Goal: Transaction & Acquisition: Purchase product/service

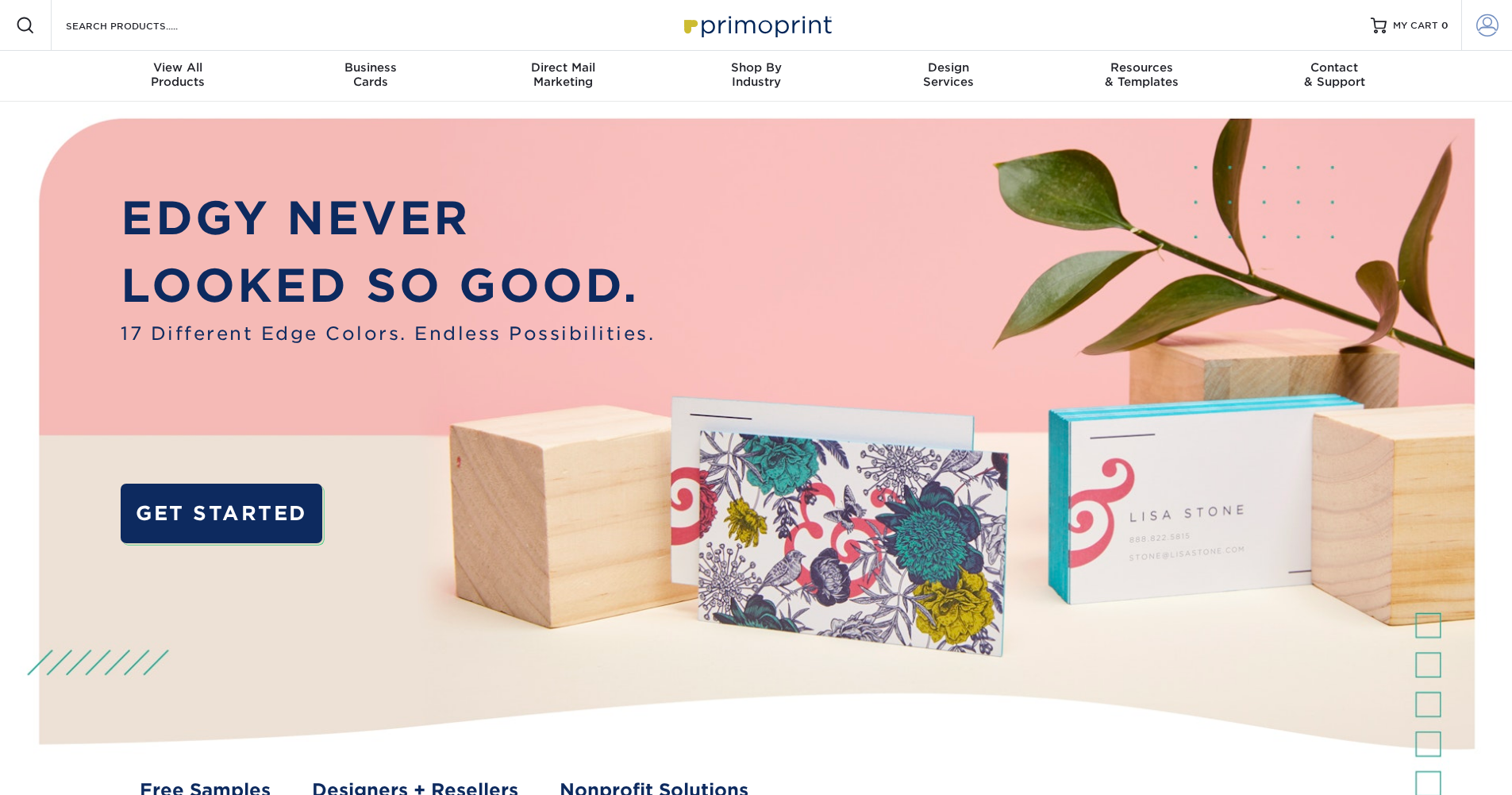
type input "marketing@sheehancos.com"
click at [1488, 25] on span at bounding box center [1488, 25] width 22 height 22
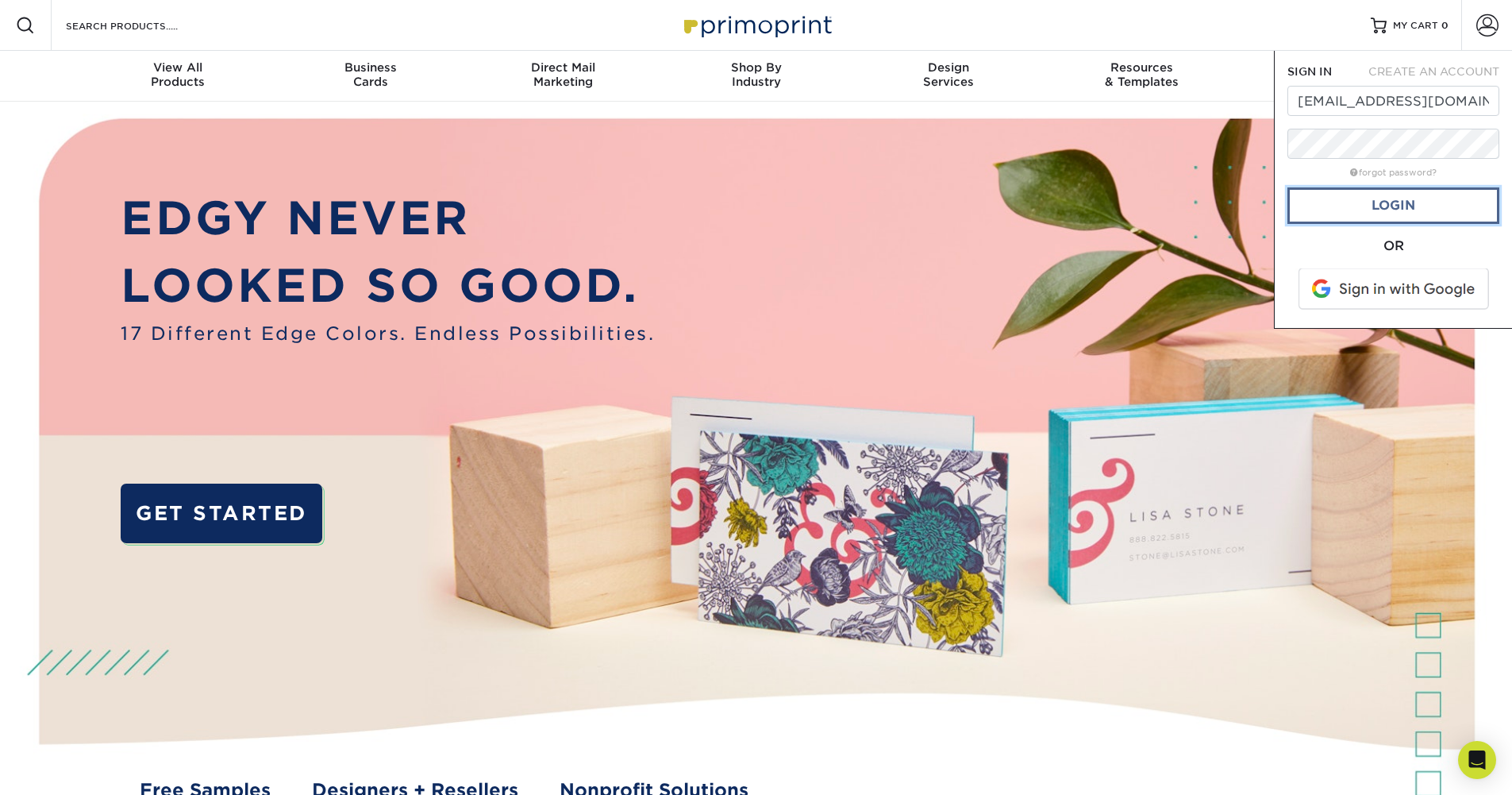
click at [1386, 203] on link "Login" at bounding box center [1393, 205] width 212 height 37
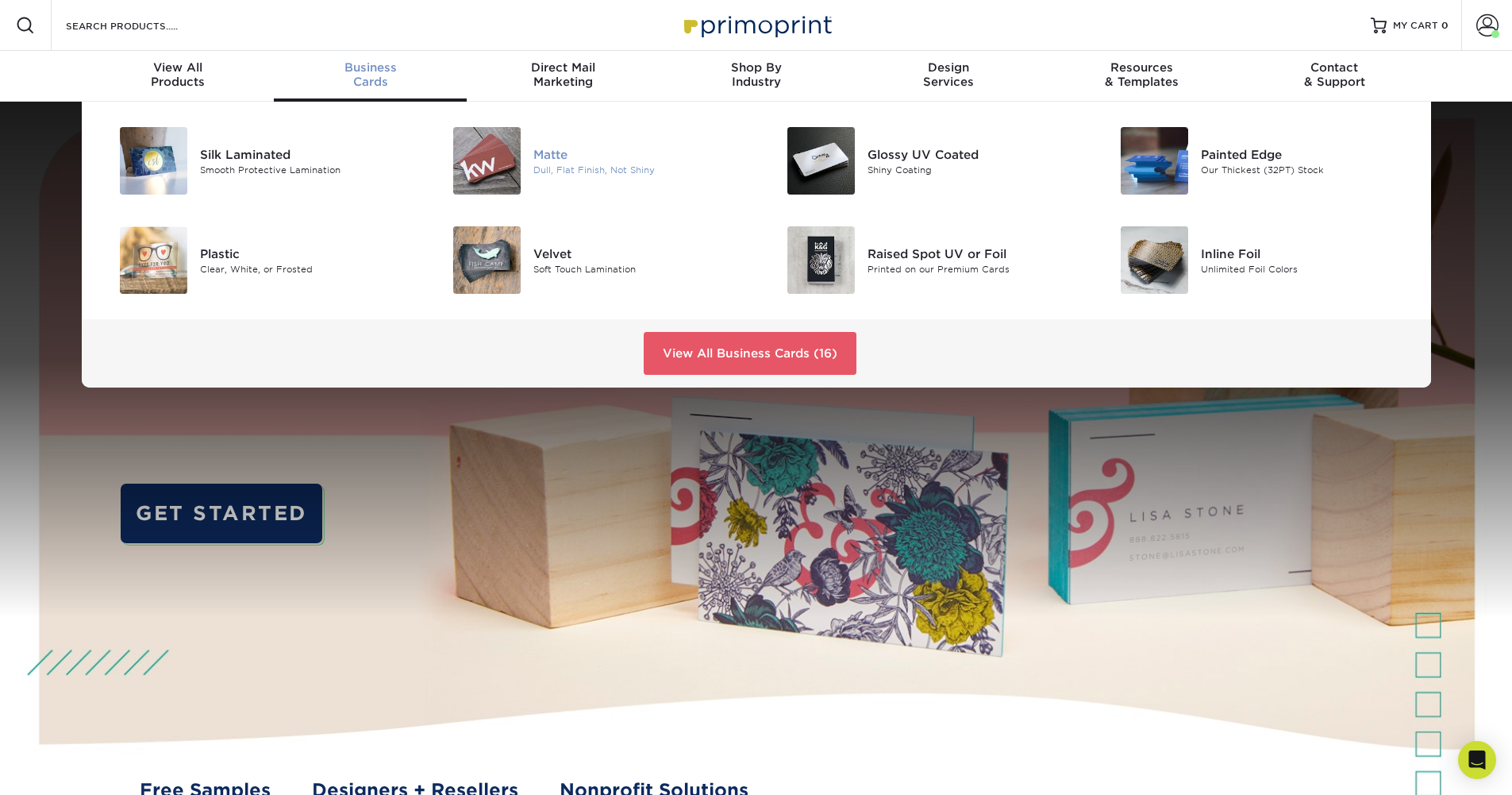
click at [508, 165] on img at bounding box center [487, 161] width 68 height 68
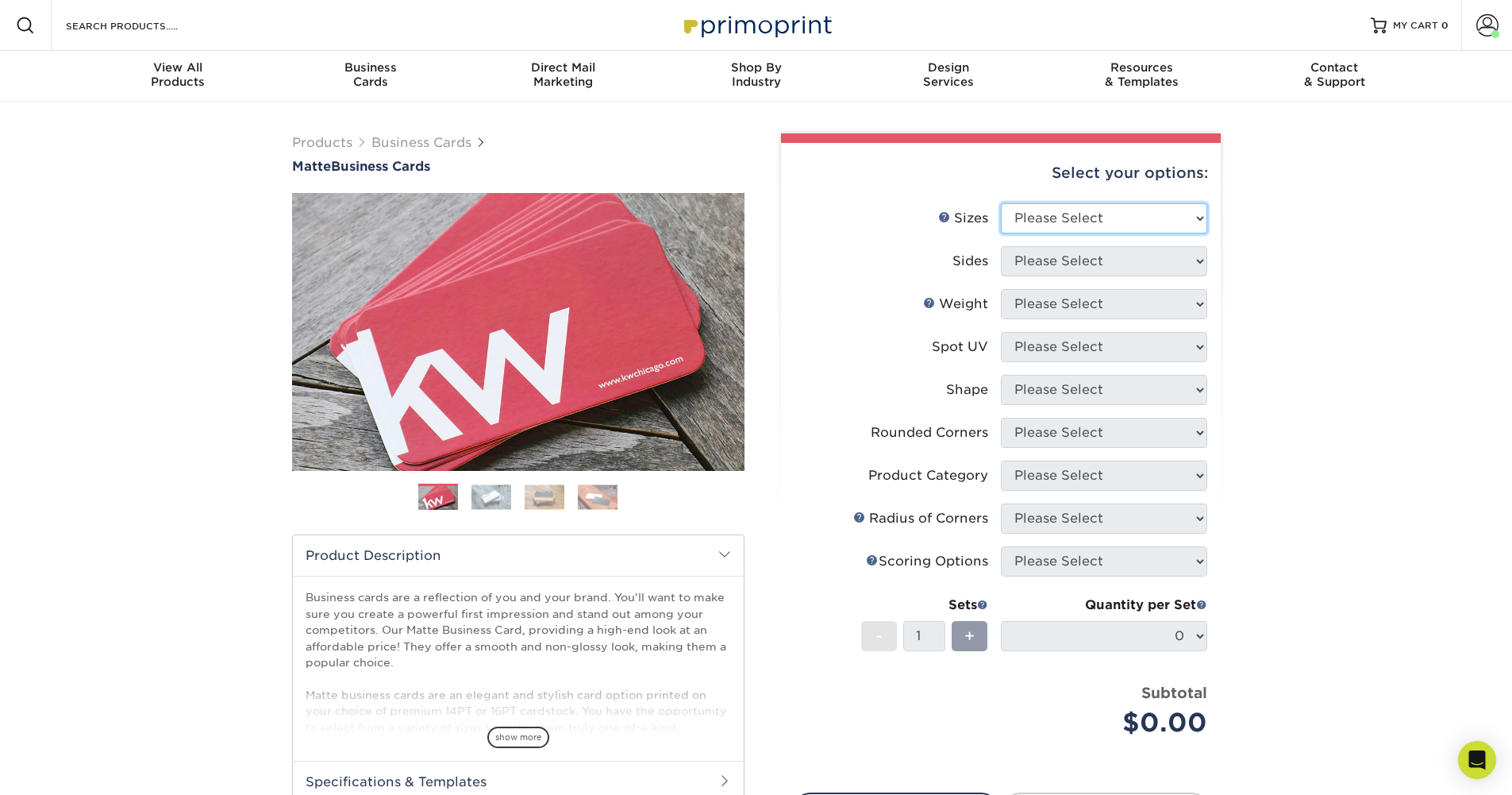
click at [1203, 221] on select "Please Select 1.5" x 3.5" - Mini 1.75" x 3.5" - Mini 2" x 2" - Square 2" x 3" -…" at bounding box center [1104, 218] width 206 height 30
select select "2.00x3.50"
click at [1001, 203] on select "Please Select 1.5" x 3.5" - Mini 1.75" x 3.5" - Mini 2" x 2" - Square 2" x 3" -…" at bounding box center [1104, 218] width 206 height 30
click at [1199, 265] on select "Please Select Print Both Sides Print Front Only" at bounding box center [1104, 261] width 206 height 30
select select "13abbda7-1d64-4f25-8bb2-c179b224825d"
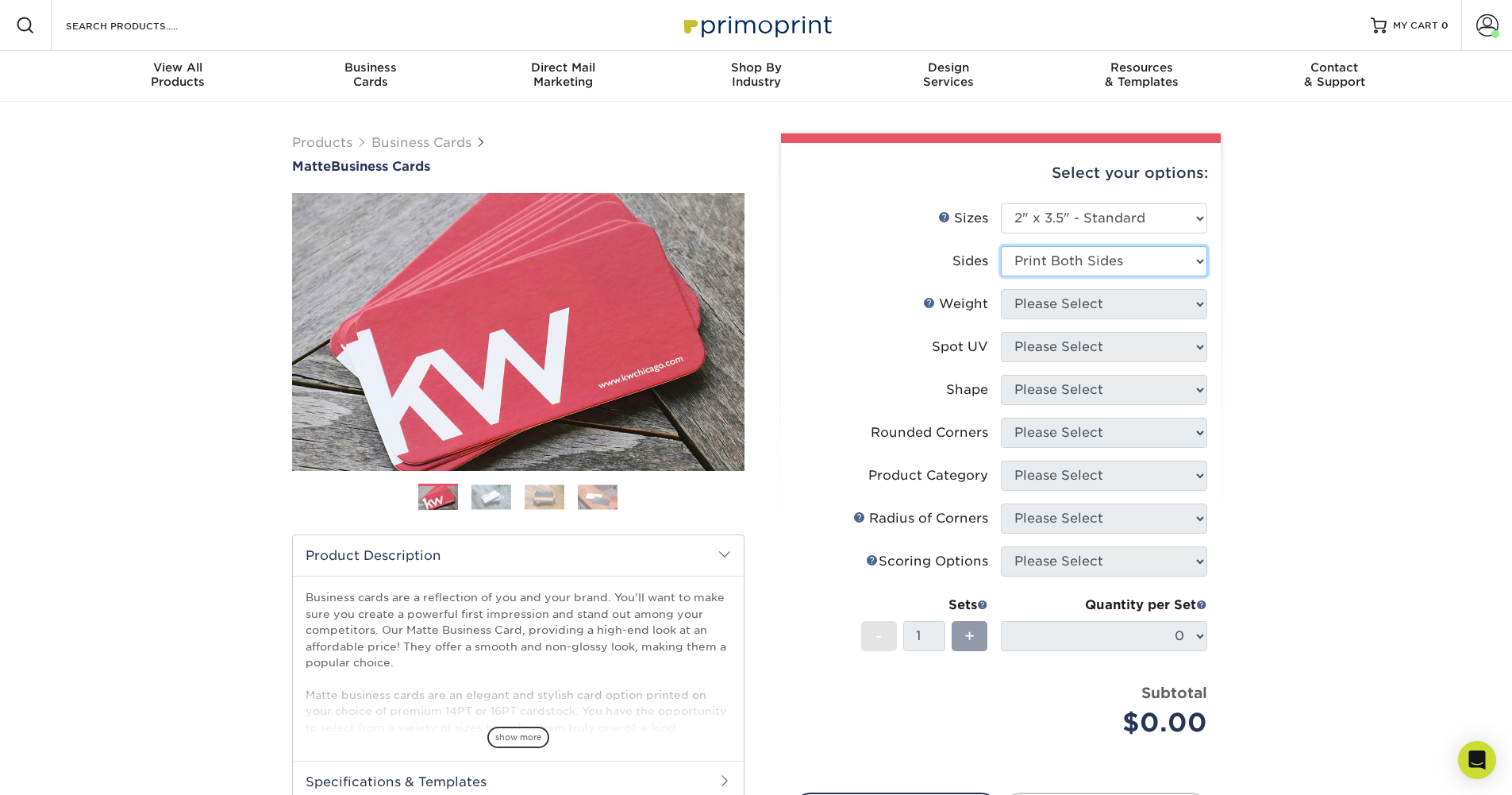
click at [1001, 246] on select "Please Select Print Both Sides Print Front Only" at bounding box center [1104, 261] width 206 height 30
click at [1191, 307] on select "Please Select 16PT 14PT" at bounding box center [1104, 304] width 206 height 30
select select "16PT"
click at [1001, 289] on select "Please Select 16PT 14PT" at bounding box center [1104, 304] width 206 height 30
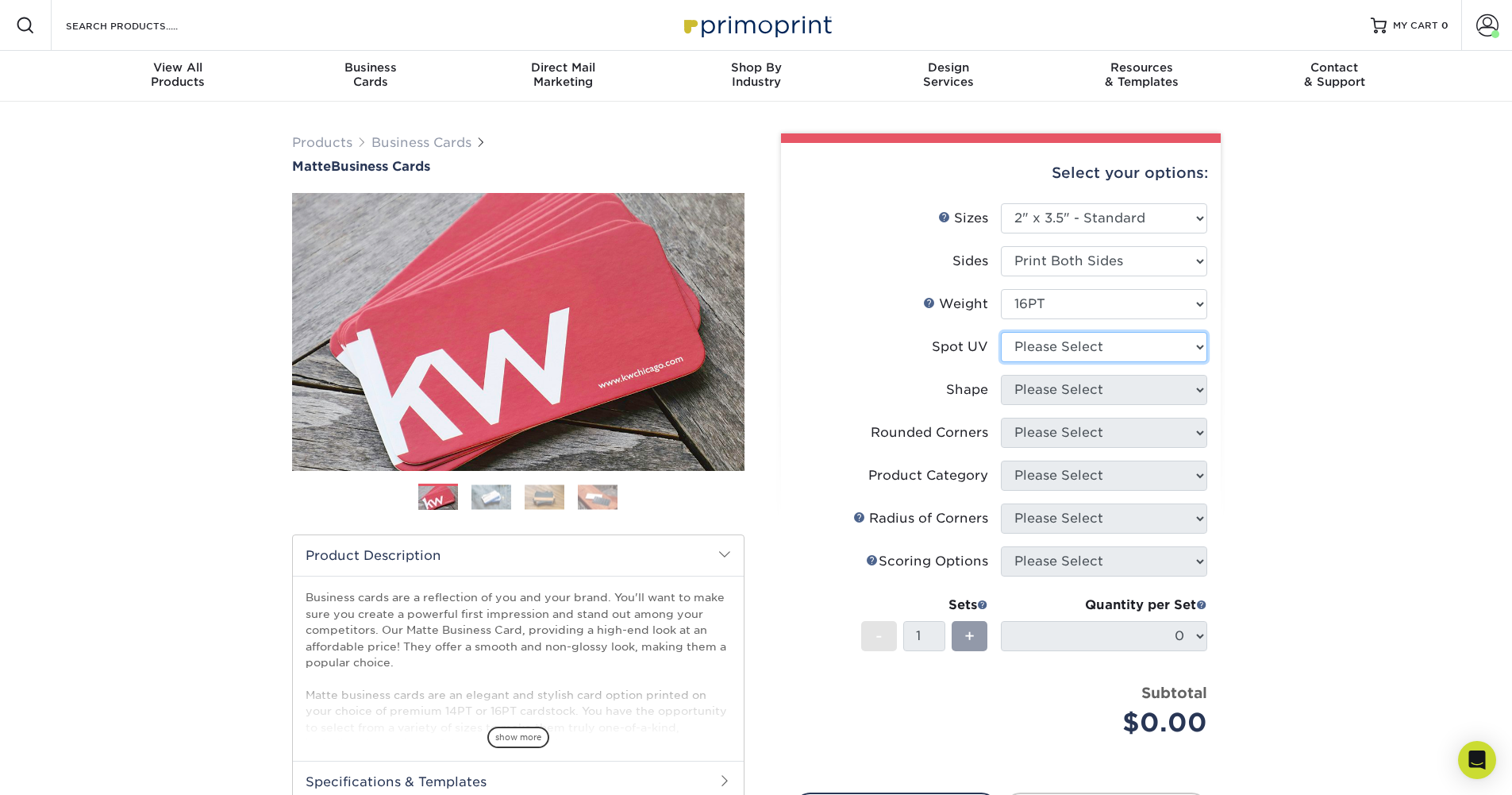
click at [1202, 345] on select "Please Select No Spot UV Front and Back (Both Sides) Front Only Back Only" at bounding box center [1104, 347] width 206 height 30
select select "3"
click at [1001, 332] on select "Please Select No Spot UV Front and Back (Both Sides) Front Only Back Only" at bounding box center [1104, 347] width 206 height 30
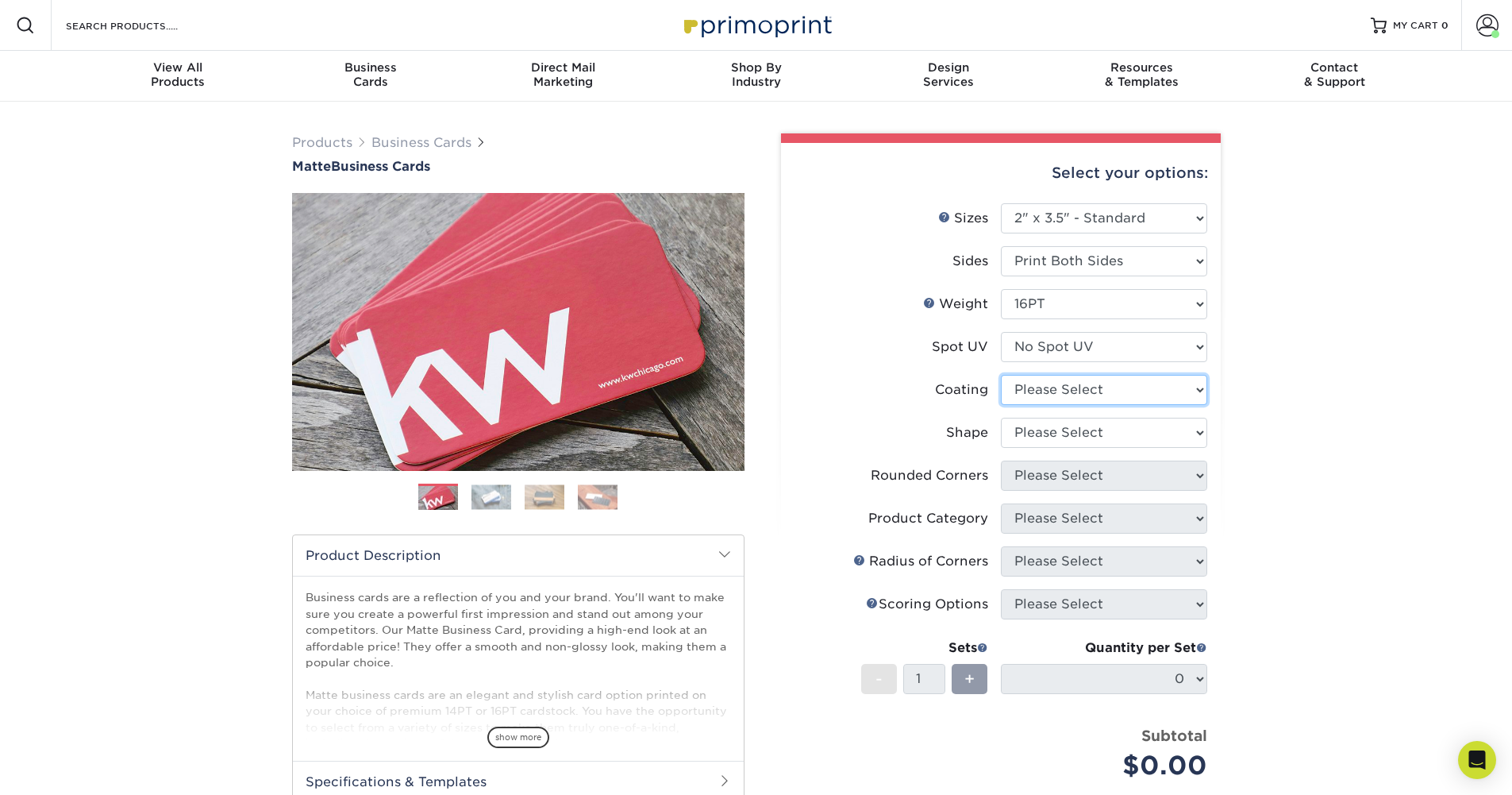
click at [1191, 384] on select at bounding box center [1104, 390] width 206 height 30
select select "121bb7b5-3b4d-429f-bd8d-bbf80e953313"
click at [1001, 375] on select at bounding box center [1104, 390] width 206 height 30
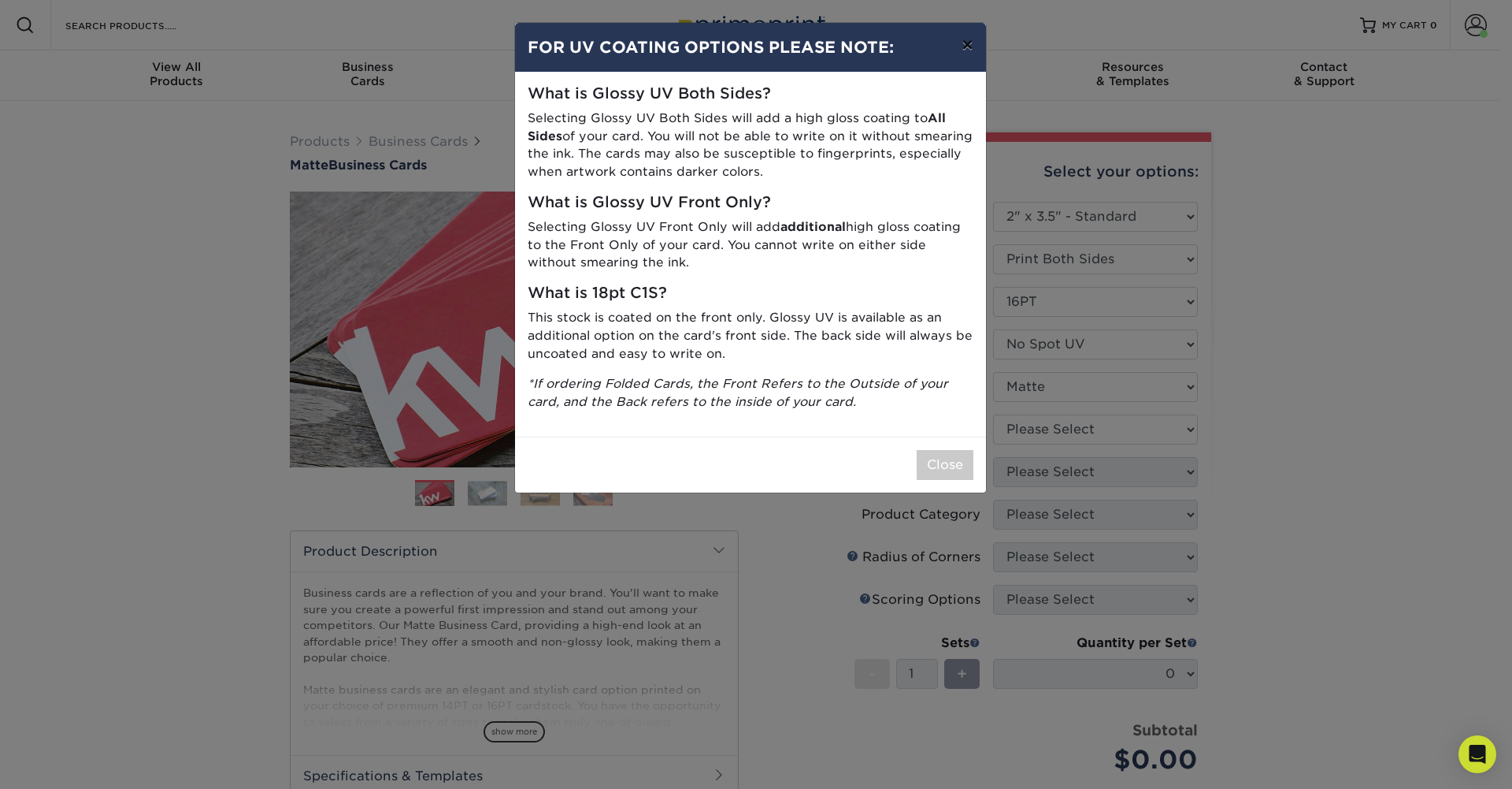
click at [969, 47] on button "×" at bounding box center [967, 44] width 37 height 44
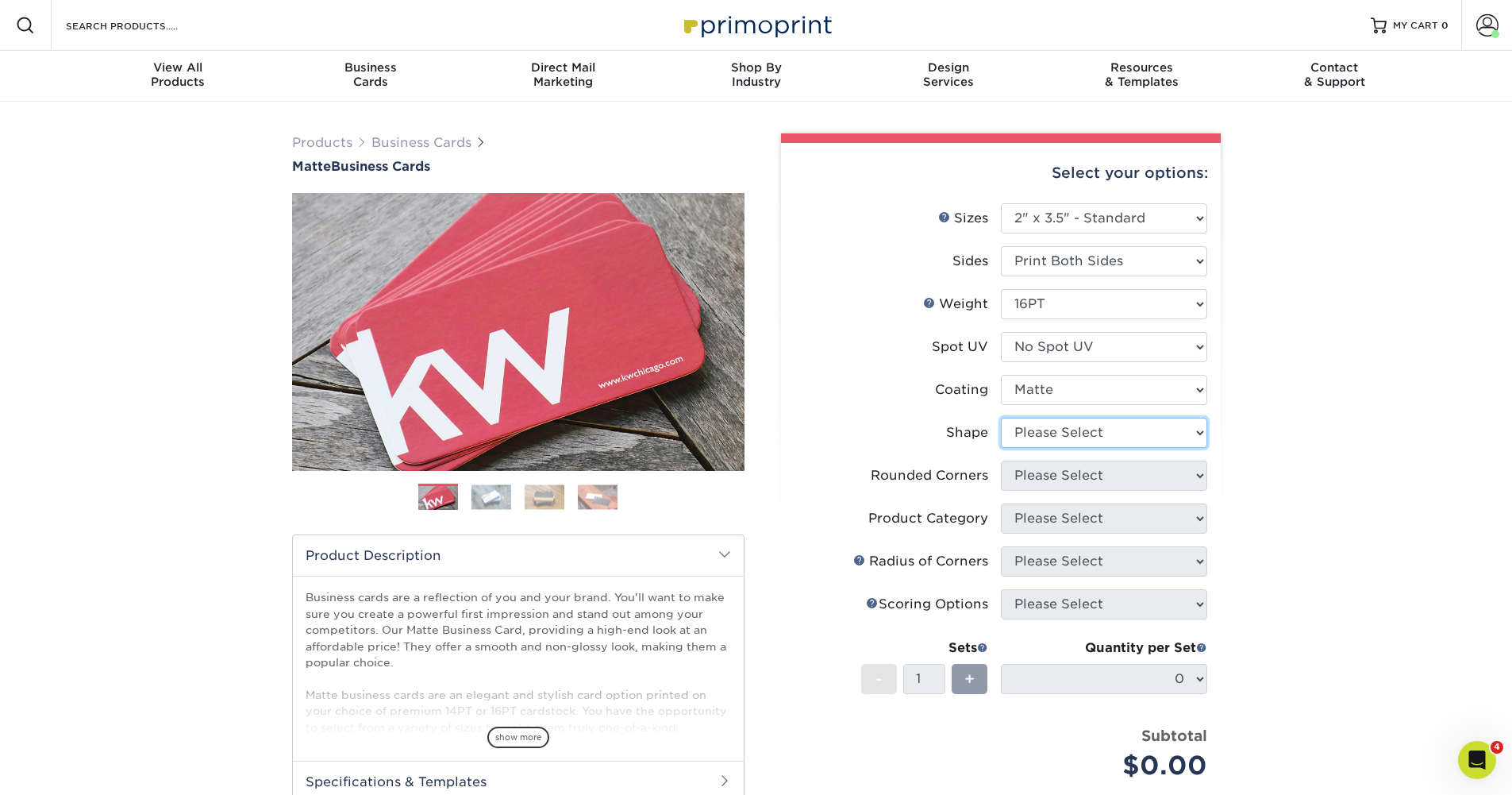
click at [1195, 433] on select "Please Select Standard Oval" at bounding box center [1104, 432] width 206 height 30
select select "standard"
click at [1001, 417] on select "Please Select Standard Oval" at bounding box center [1104, 432] width 206 height 30
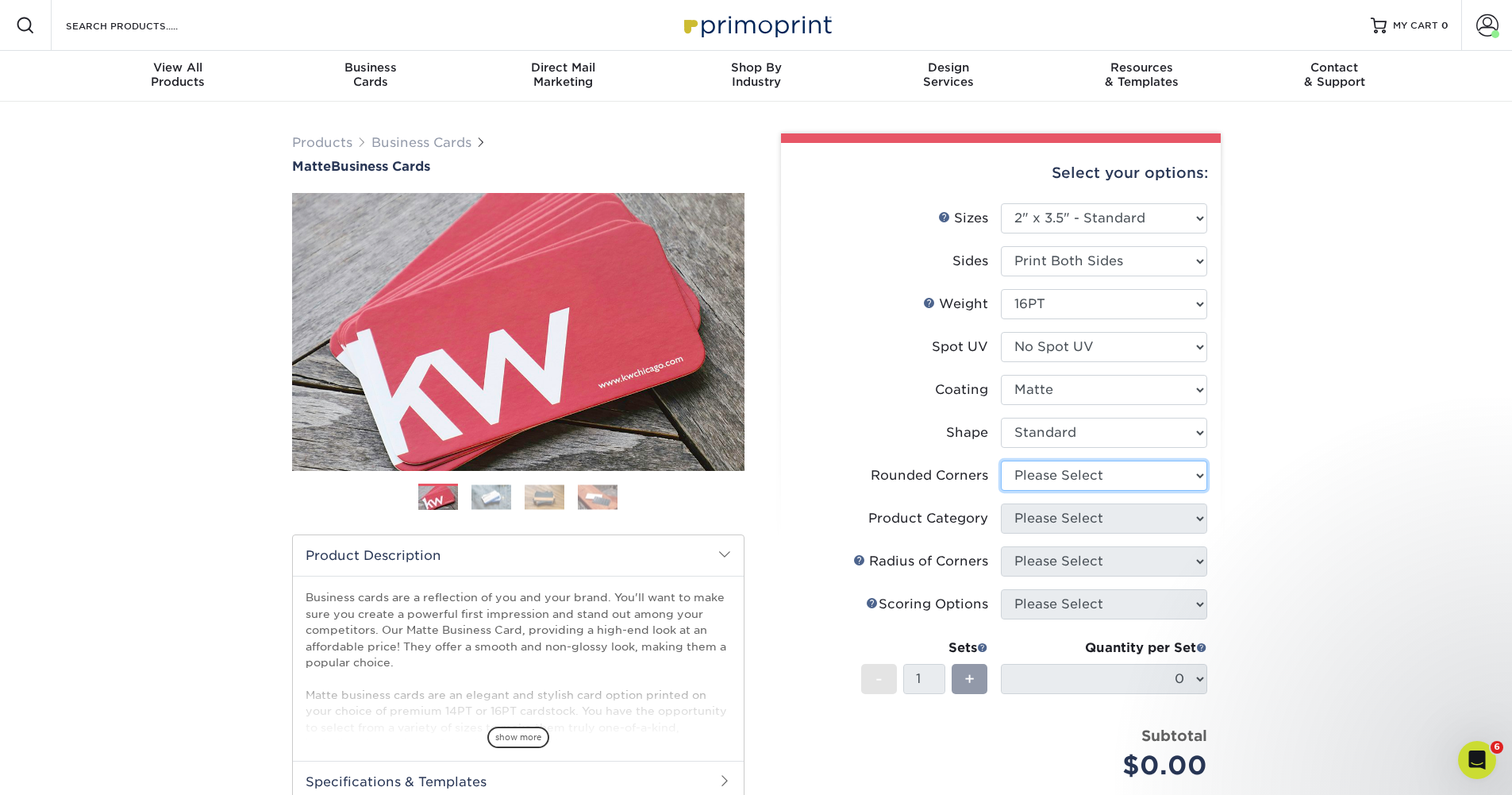
click at [1206, 478] on select "Please Select Yes - Round 2 Corners Yes - Round 4 Corners No" at bounding box center [1104, 475] width 206 height 30
select select "0"
click at [1001, 460] on select "Please Select Yes - Round 2 Corners Yes - Round 4 Corners No" at bounding box center [1104, 475] width 206 height 30
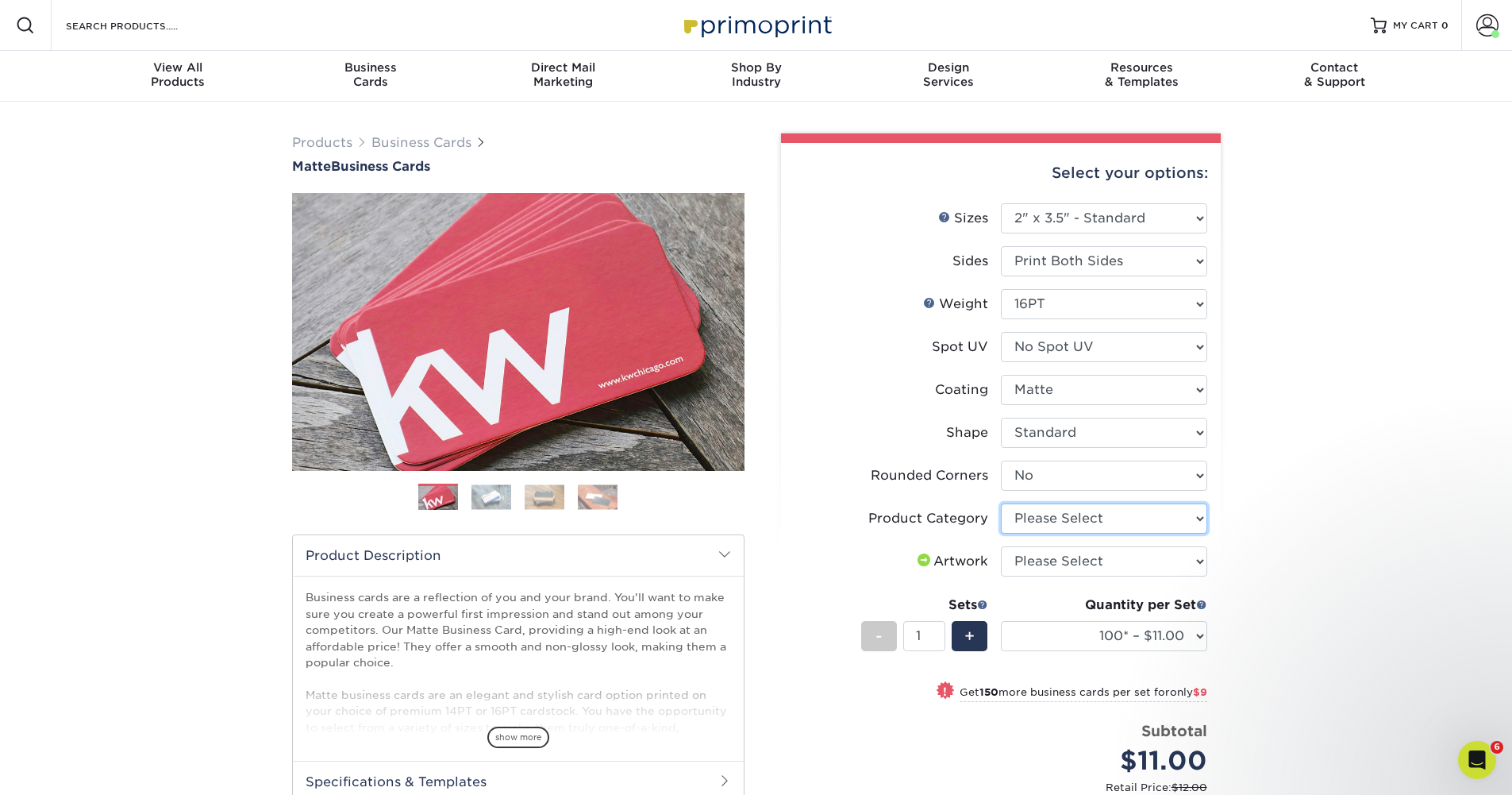
click at [1199, 525] on select "Please Select Business Cards" at bounding box center [1104, 518] width 206 height 30
select select "3b5148f1-0588-4f88-a218-97bcfdce65c1"
click at [1001, 503] on select "Please Select Business Cards" at bounding box center [1104, 518] width 206 height 30
click at [1199, 560] on select "Please Select I will upload files I need a design - $100" at bounding box center [1104, 561] width 206 height 30
select select "upload"
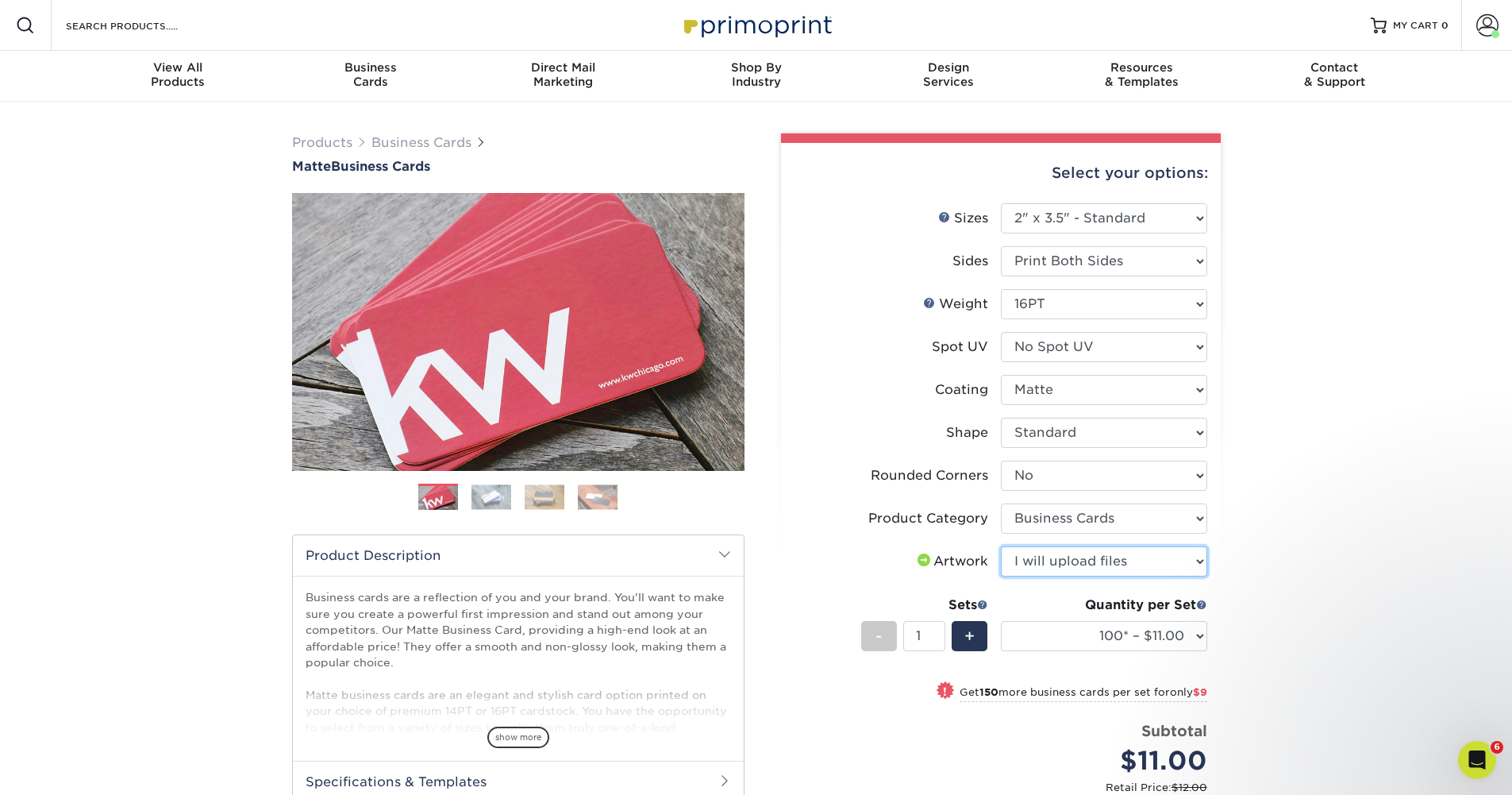
click at [1001, 546] on select "Please Select I will upload files I need a design - $100" at bounding box center [1104, 561] width 206 height 30
click at [1200, 633] on select "100* – $11.00 250* – $20.00 500 – $39.00 1000 – $49.00 2500 – $87.00 5000 – $16…" at bounding box center [1104, 636] width 206 height 30
select select "500 – $39.00"
click at [1001, 621] on select "100* – $11.00 250* – $20.00 500 – $39.00 1000 – $49.00 2500 – $87.00 5000 – $16…" at bounding box center [1104, 636] width 206 height 30
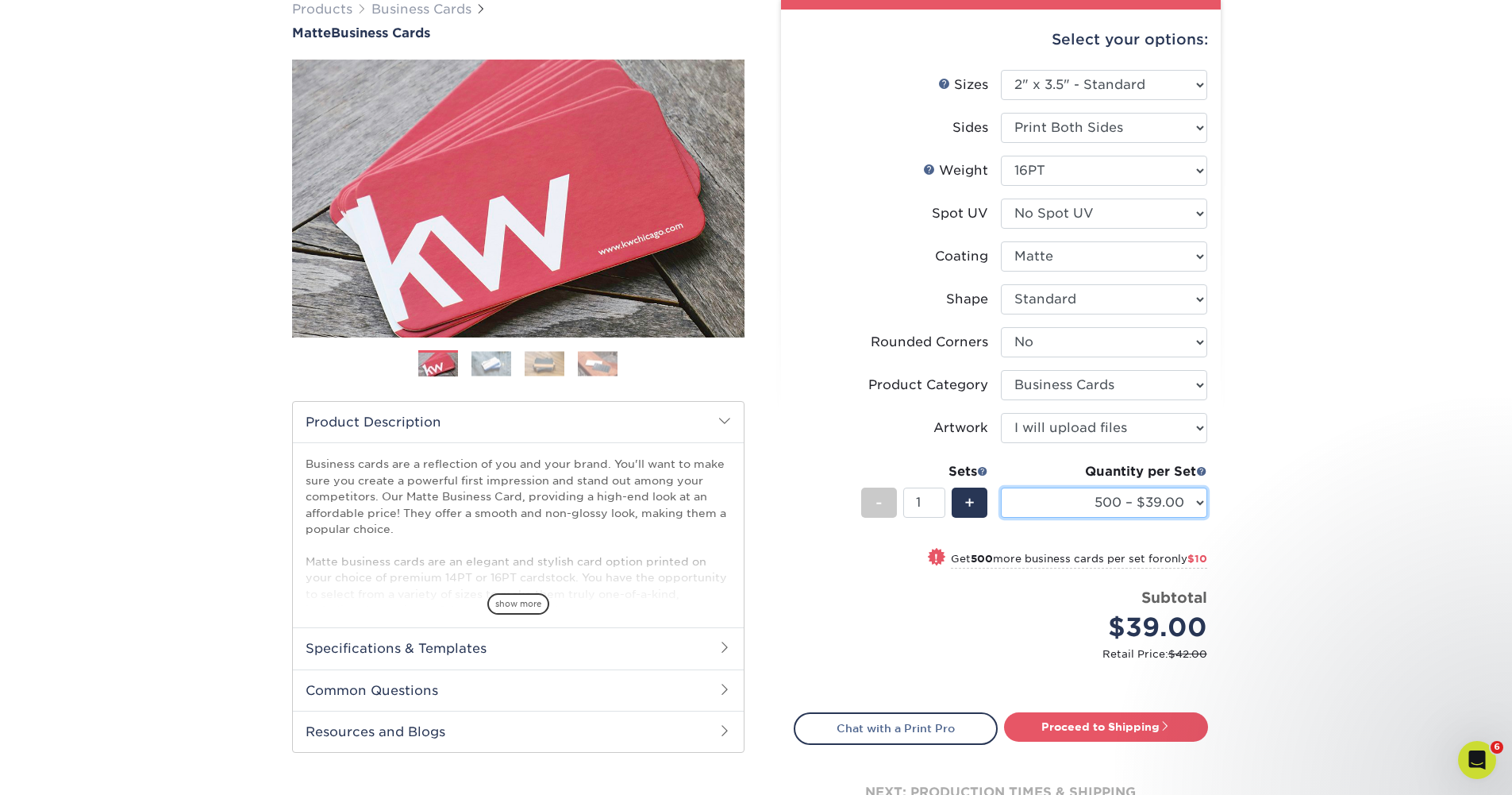
scroll to position [158, 0]
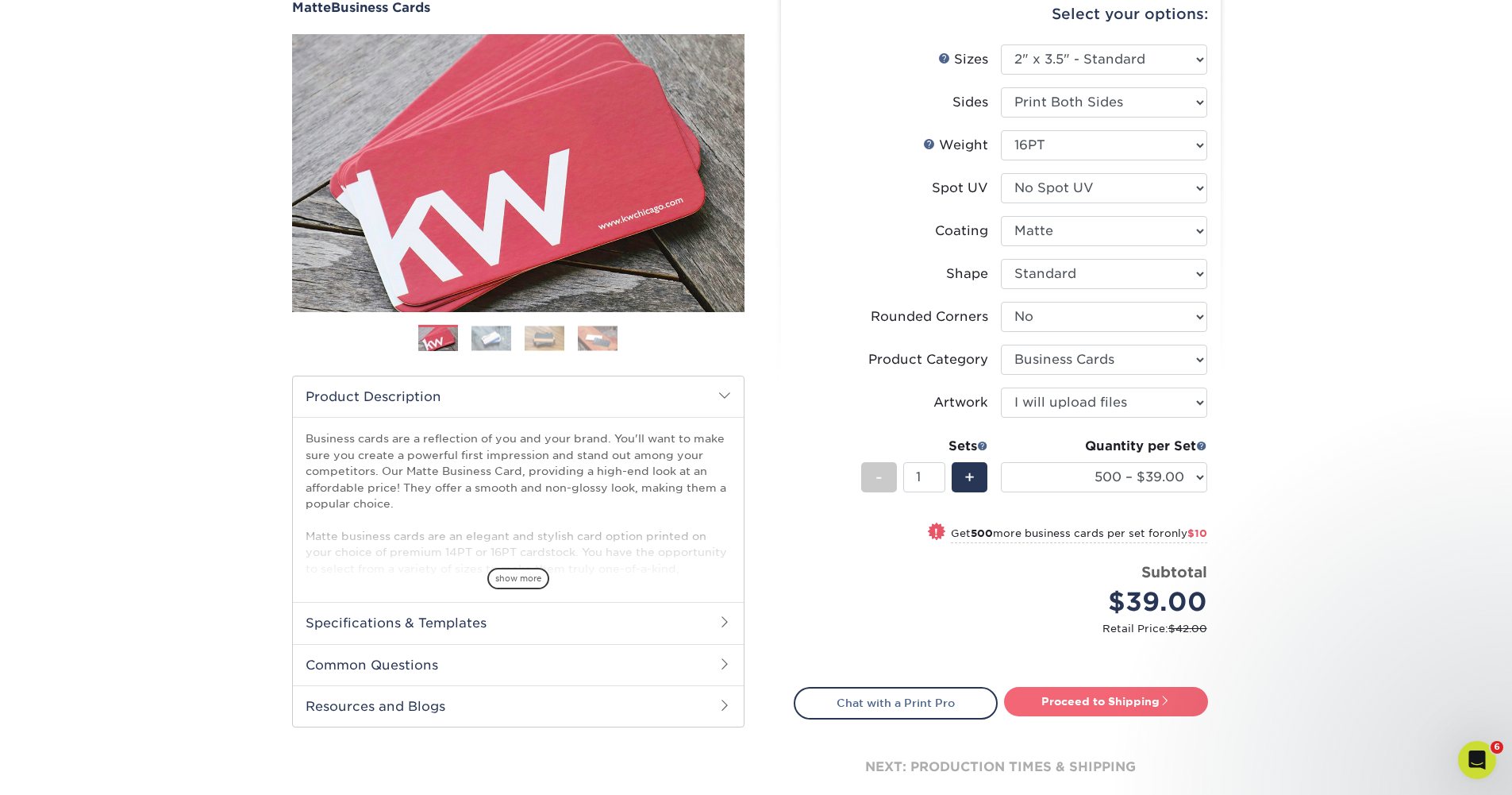
click at [1100, 701] on link "Proceed to Shipping" at bounding box center [1106, 700] width 204 height 29
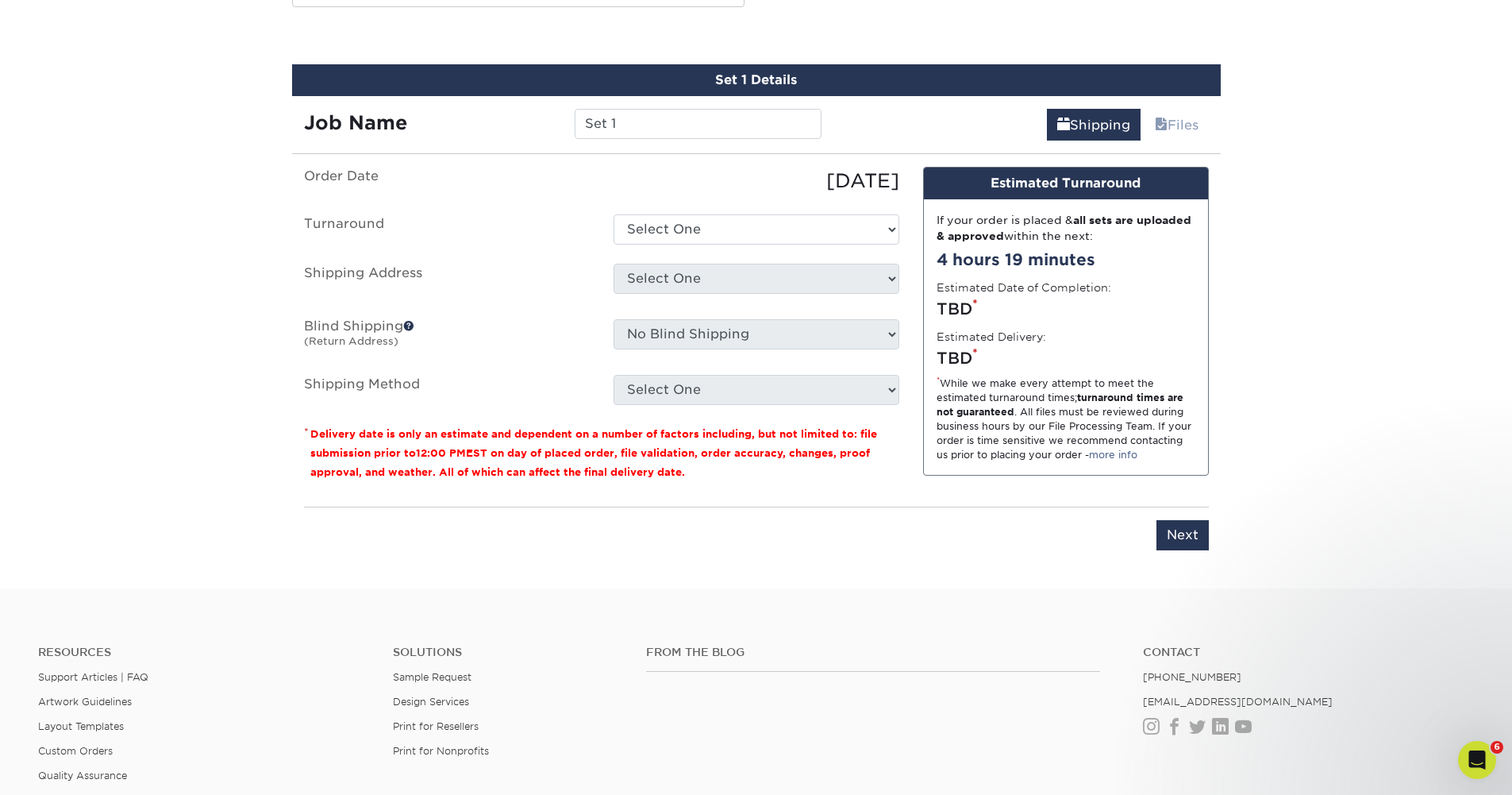
scroll to position [890, 0]
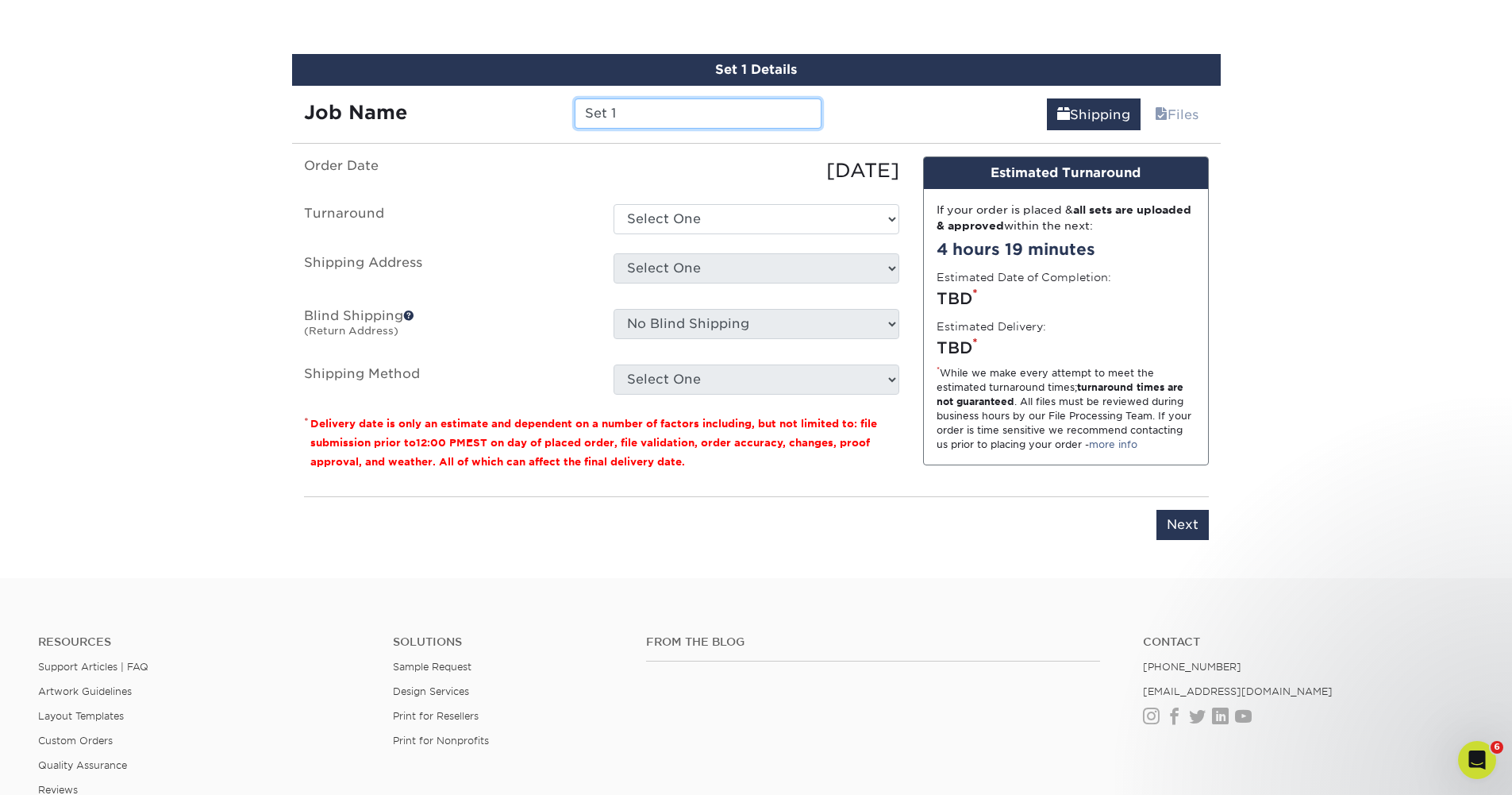
click at [639, 112] on input "Set 1" at bounding box center [698, 114] width 247 height 30
drag, startPoint x: 639, startPoint y: 112, endPoint x: 518, endPoint y: 120, distance: 121.3
click at [518, 120] on div "Job Name Set 1" at bounding box center [563, 114] width 542 height 30
click at [659, 110] on input "TJ Sheehan Russ manley" at bounding box center [698, 114] width 247 height 30
click at [753, 112] on input "TJ Sheehan NABT Russ manley" at bounding box center [698, 114] width 247 height 30
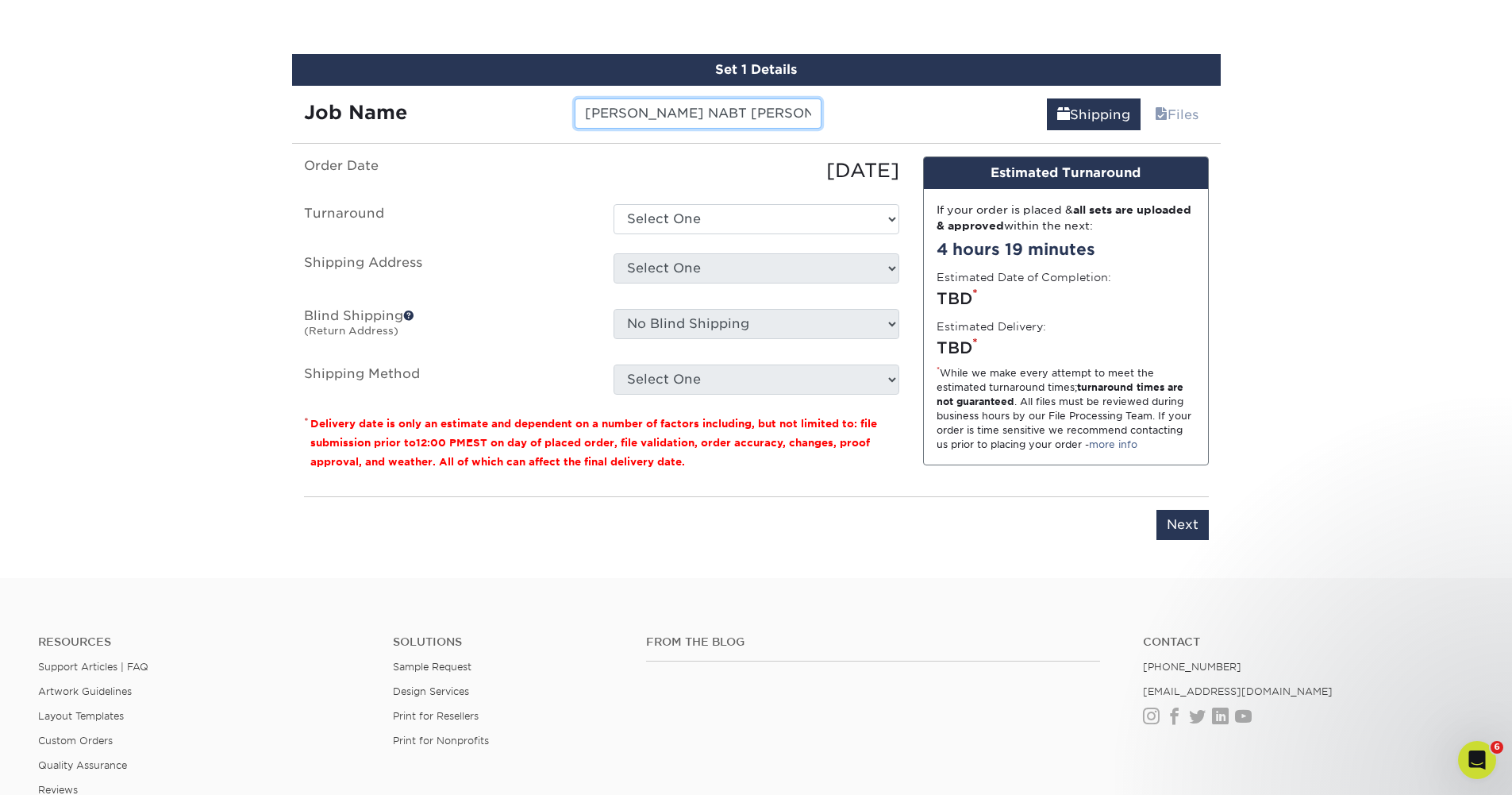
type input "[PERSON_NAME] NABT [PERSON_NAME]"
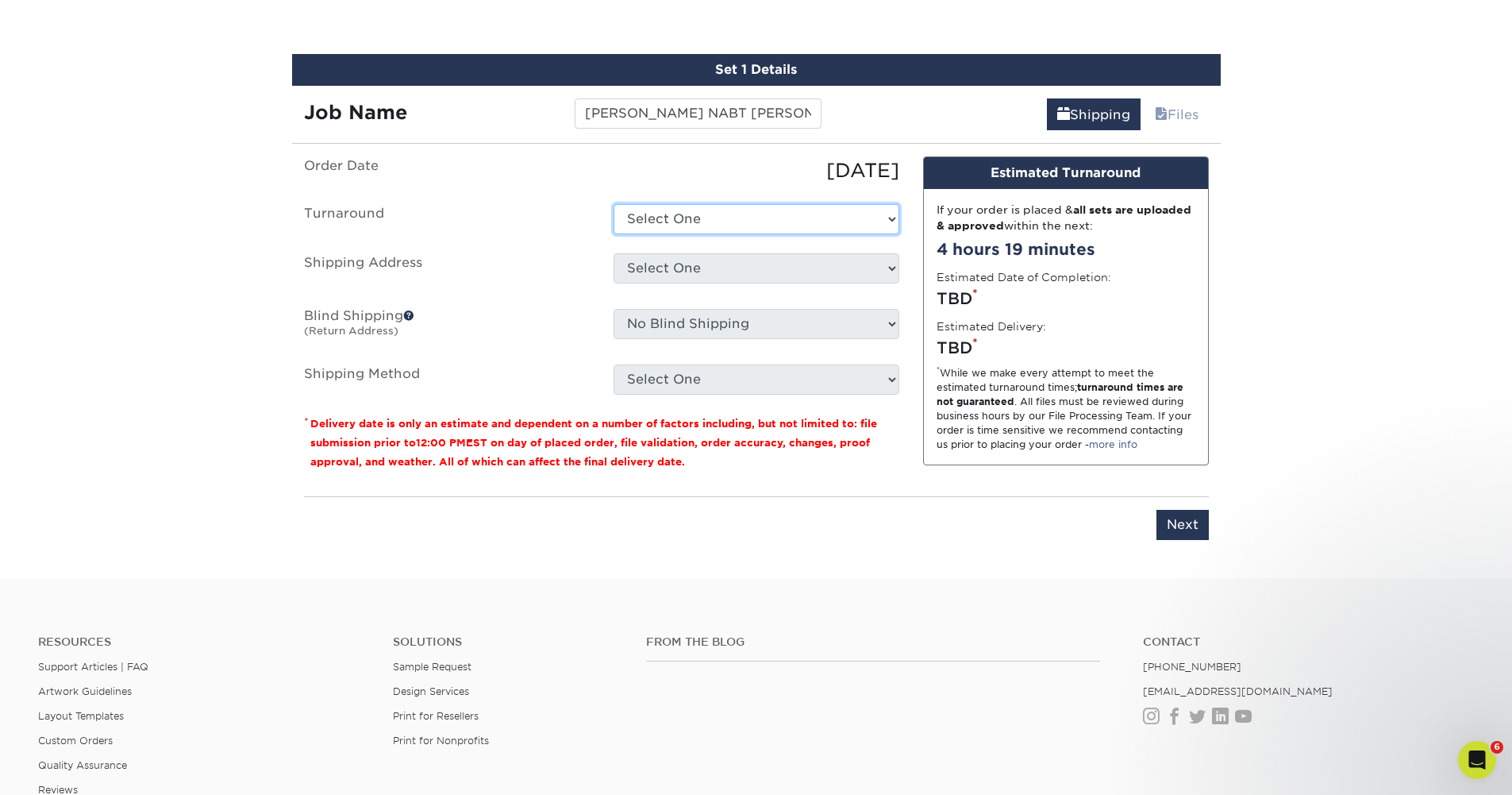
click at [894, 215] on select "Select One 2-4 Business Days 2 Day Next Business Day" at bounding box center [756, 219] width 286 height 30
select select "537feecc-bbf3-4c5a-82cb-a8dbf54f53c4"
click at [614, 204] on select "Select One 2-4 Business Days 2 Day Next Business Day" at bounding box center [756, 219] width 286 height 30
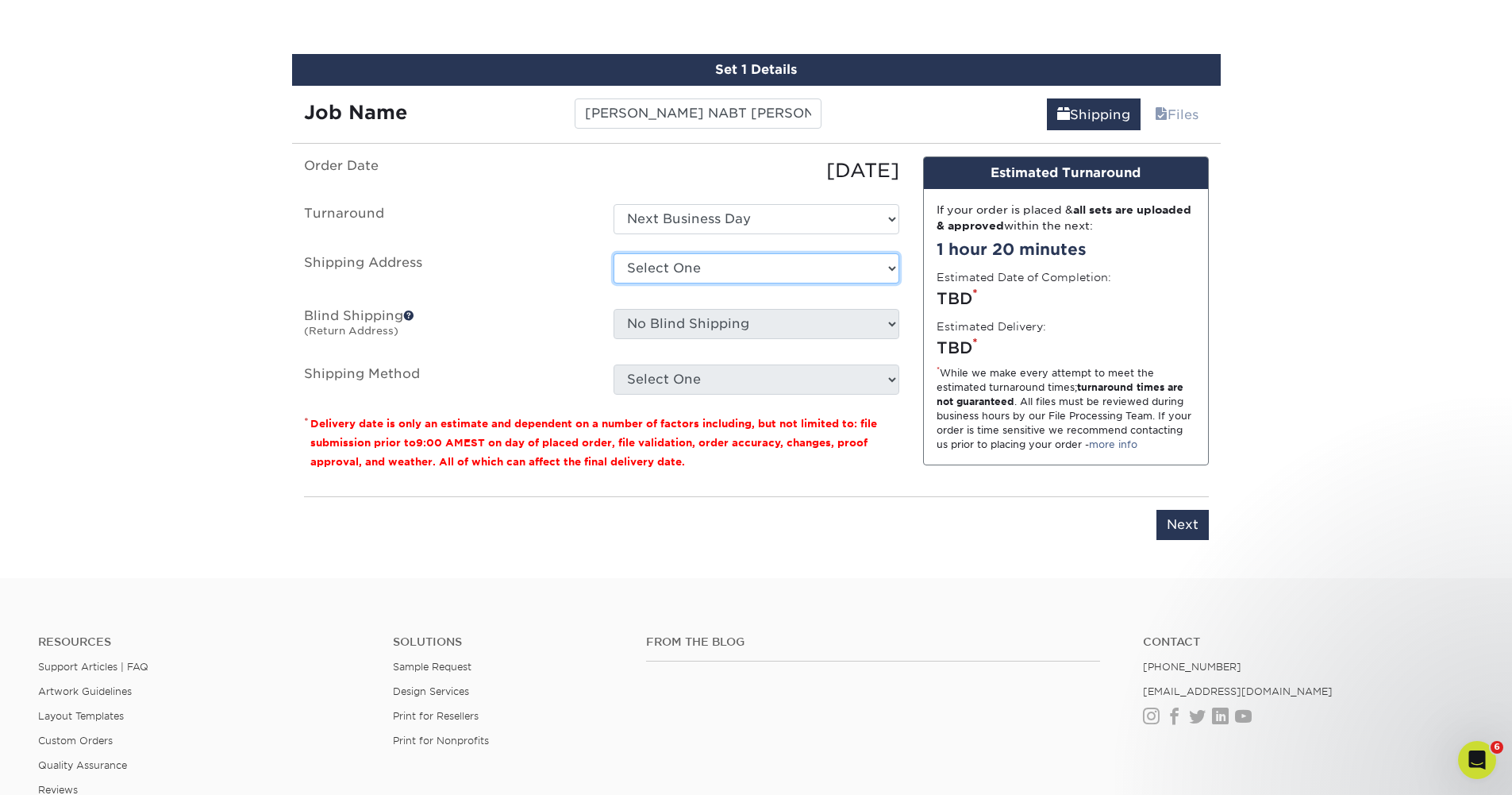
click at [894, 270] on select "Select One Beechwood Green Bay Beechwood Madison Beechwood Sales & Service Bret…" at bounding box center [756, 268] width 286 height 30
select select "36960"
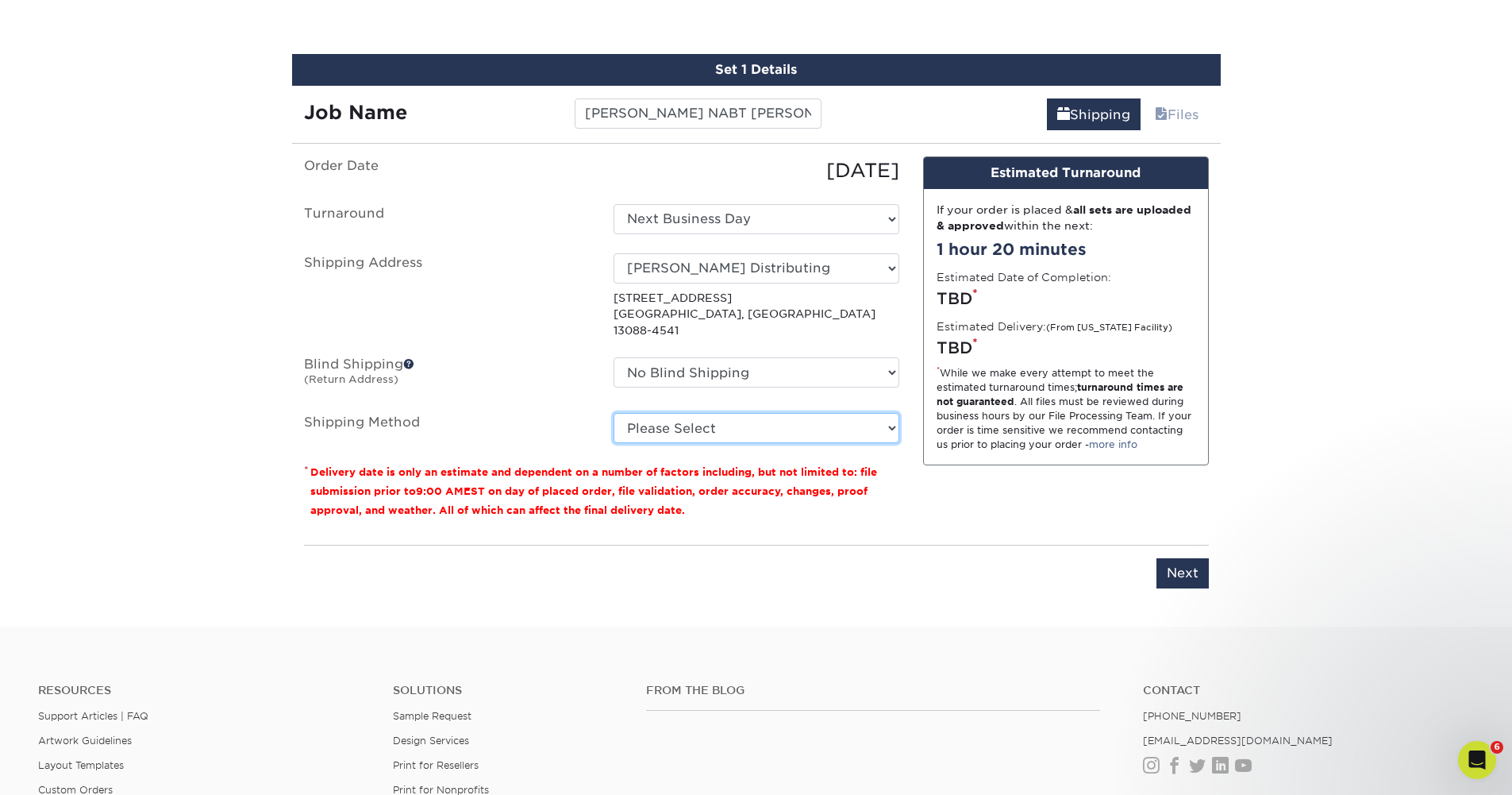
click at [895, 416] on select "Please Select Ground Shipping (+$8.96) 3 Day Shipping Service (+$15.36) 2 Day A…" at bounding box center [756, 427] width 286 height 30
select select "03"
click at [614, 412] on select "Please Select Ground Shipping (+$8.96) 3 Day Shipping Service (+$15.36) 2 Day A…" at bounding box center [756, 427] width 286 height 30
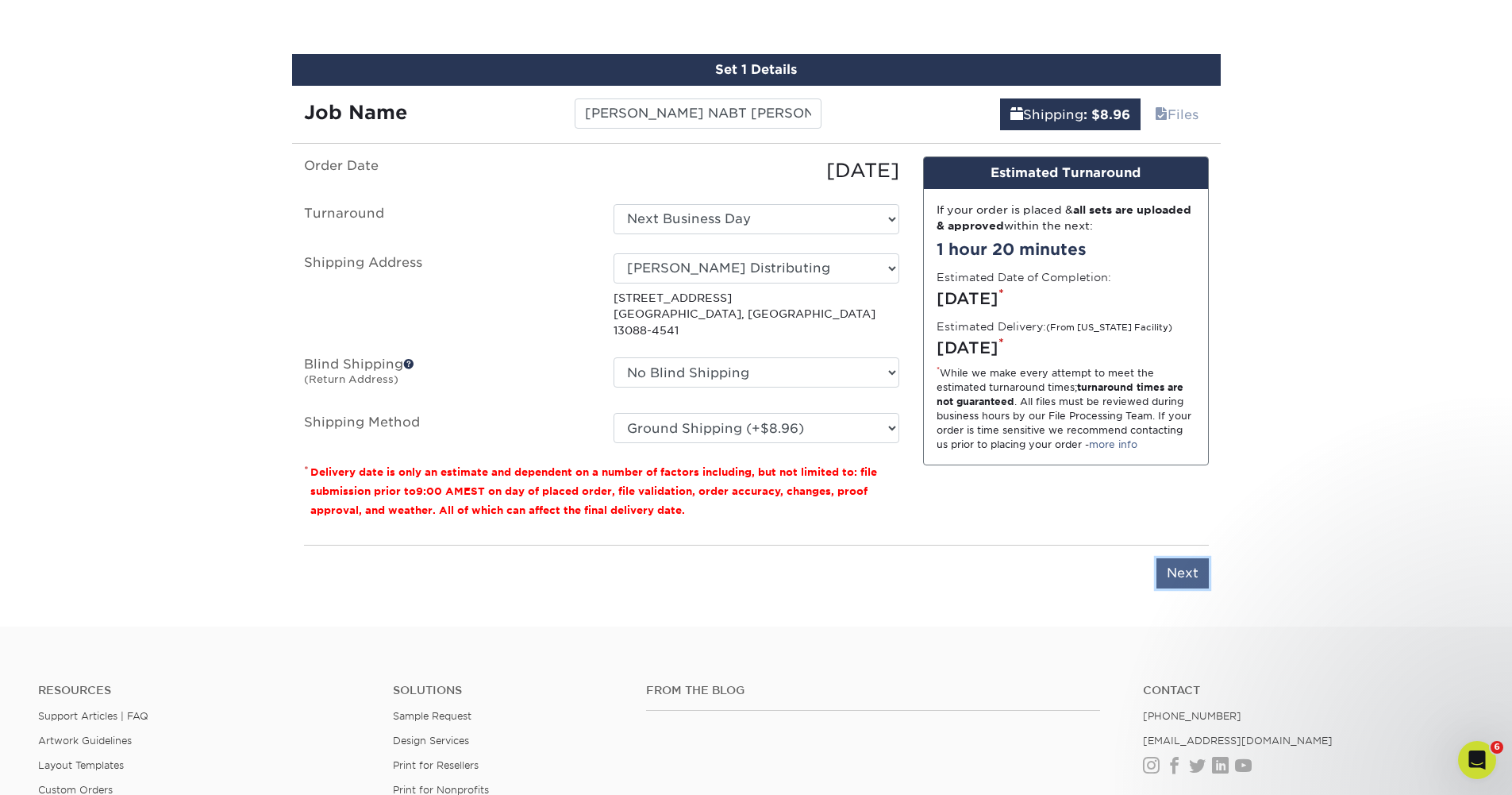
click at [1180, 558] on input "Next" at bounding box center [1182, 573] width 53 height 30
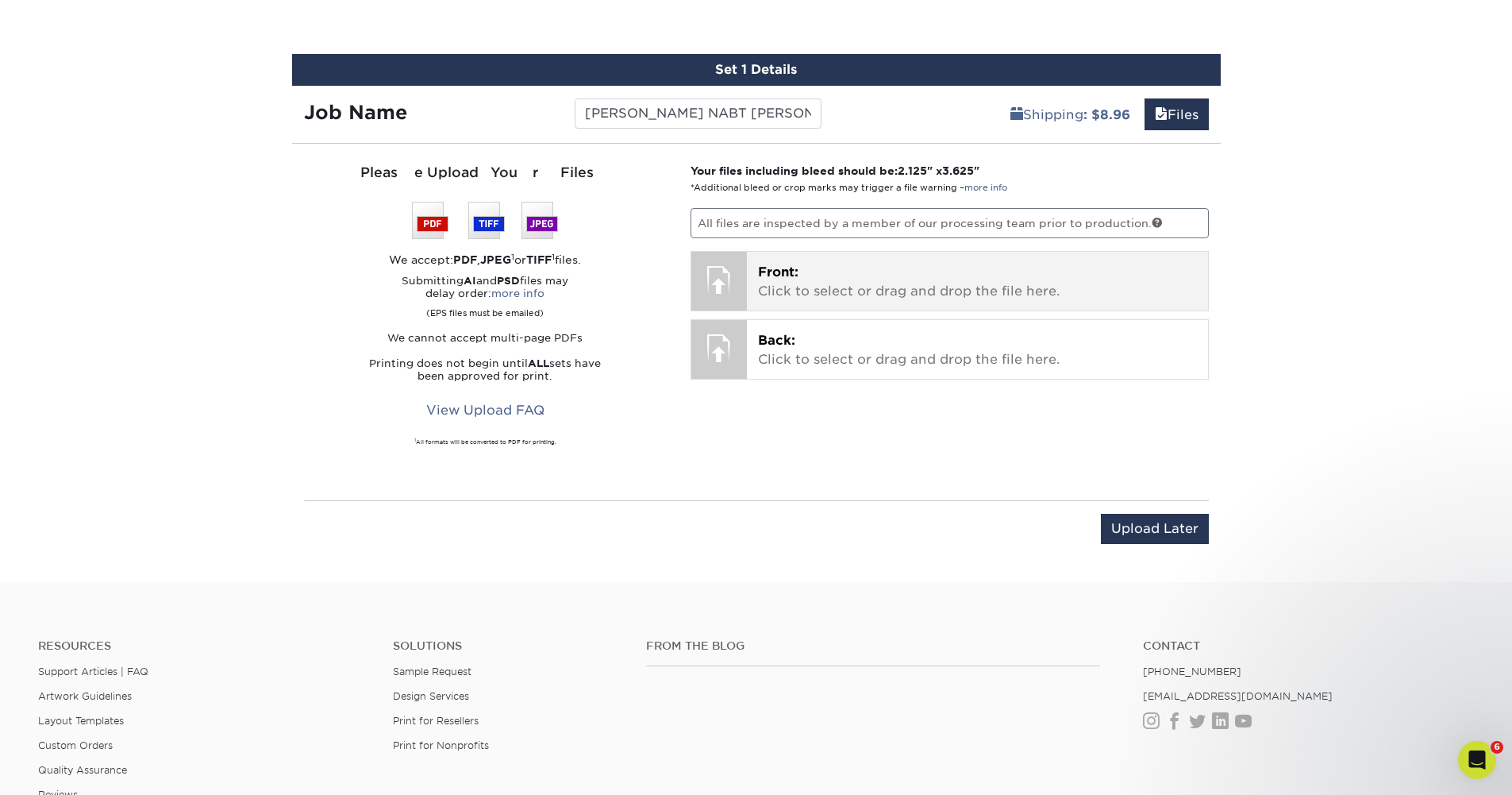
click at [777, 291] on p "Front: Click to select or drag and drop the file here." at bounding box center [977, 282] width 439 height 38
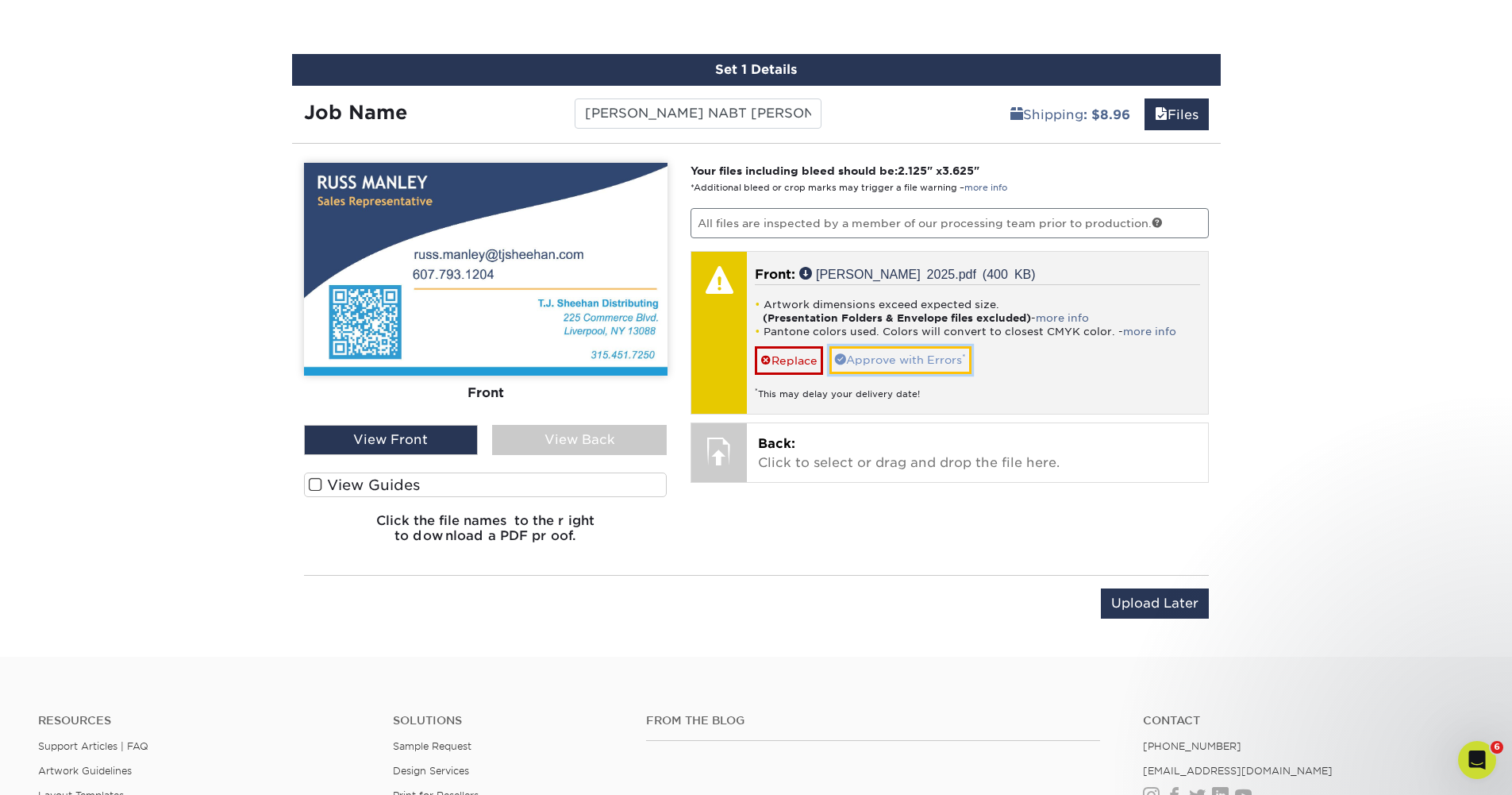
click at [920, 362] on link "Approve with Errors *" at bounding box center [900, 360] width 142 height 27
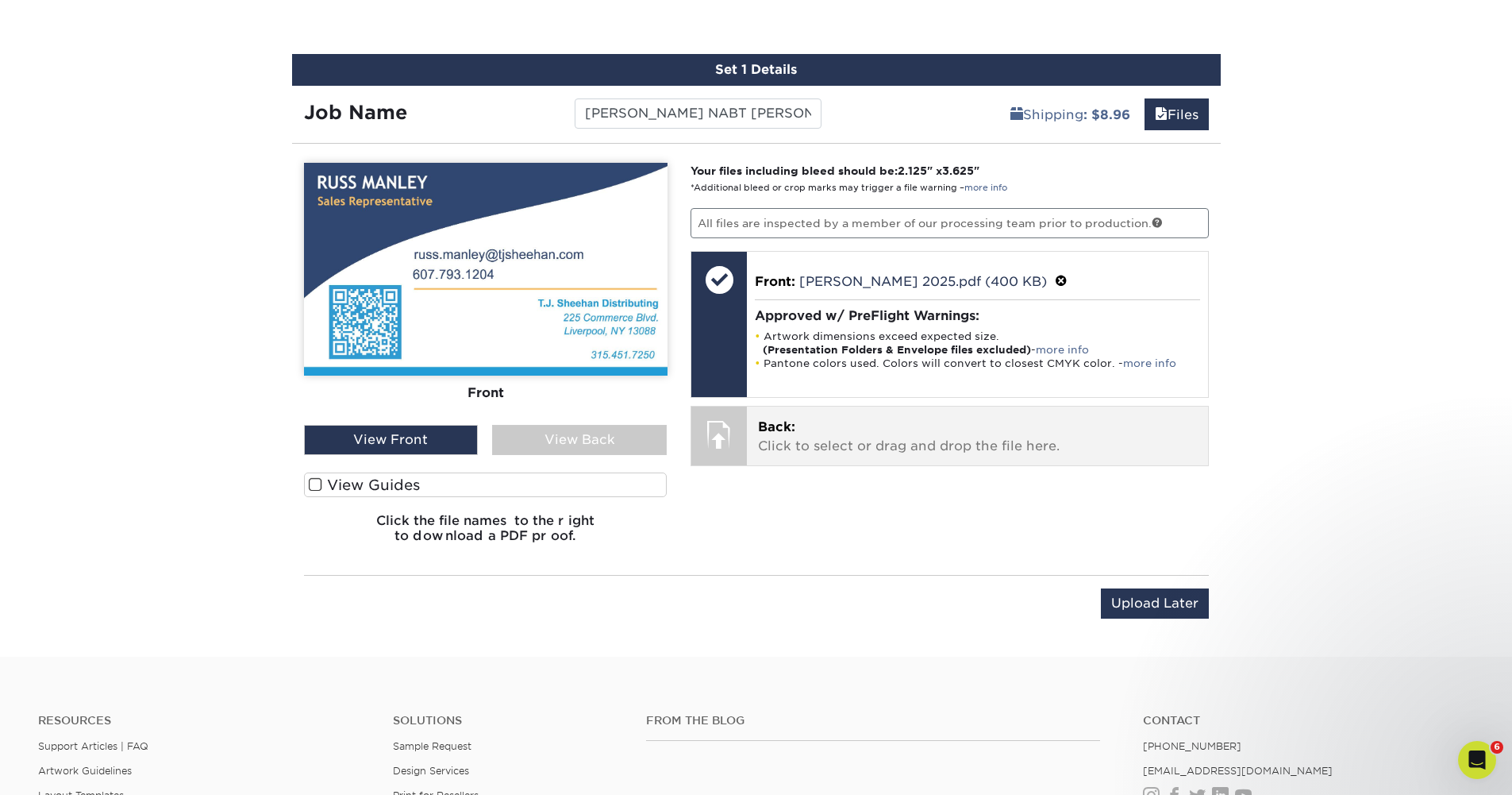
click at [887, 444] on p "Back: Click to select or drag and drop the file here." at bounding box center [977, 436] width 439 height 38
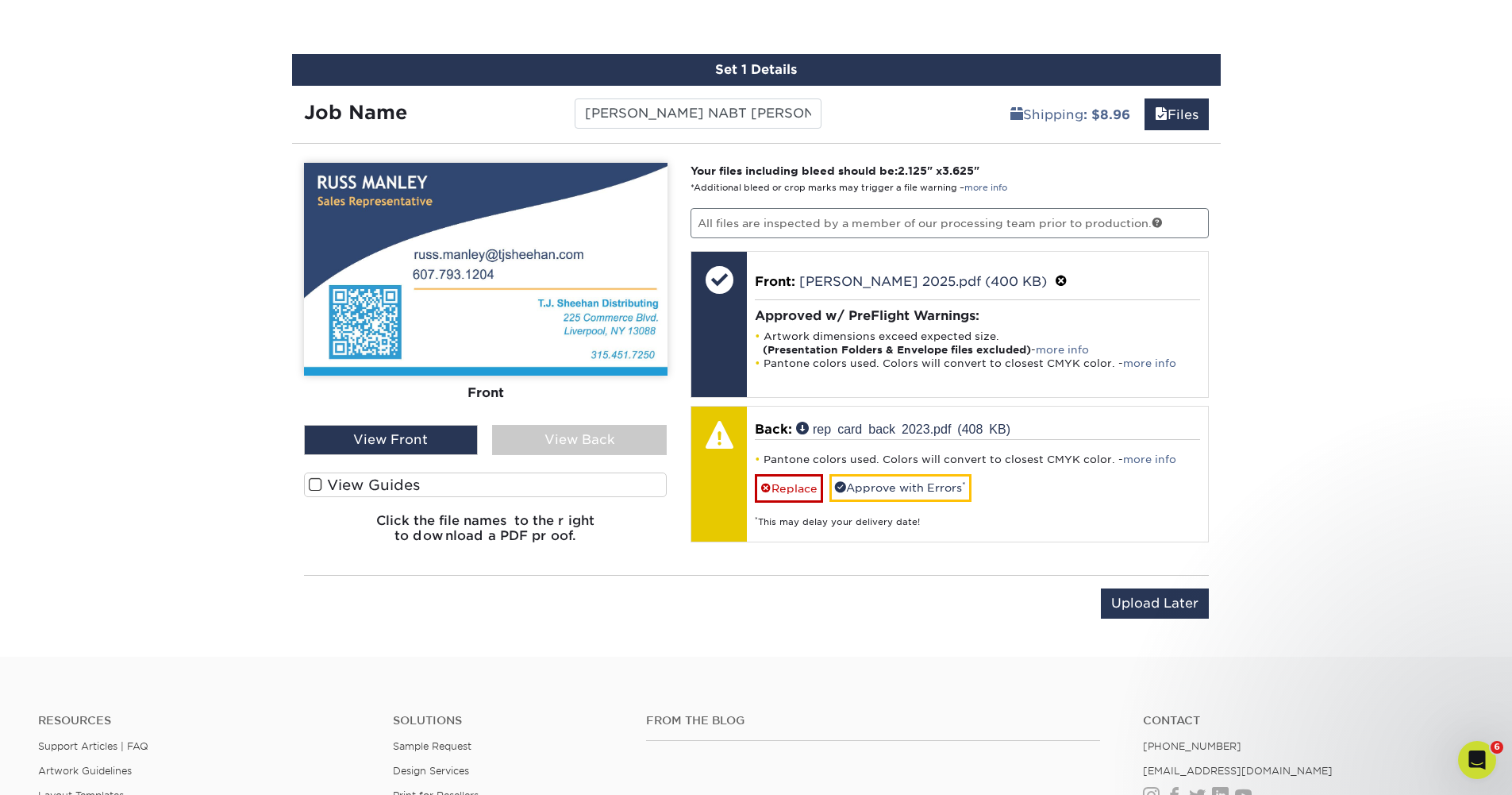
click at [604, 436] on div "View Back" at bounding box center [579, 439] width 174 height 30
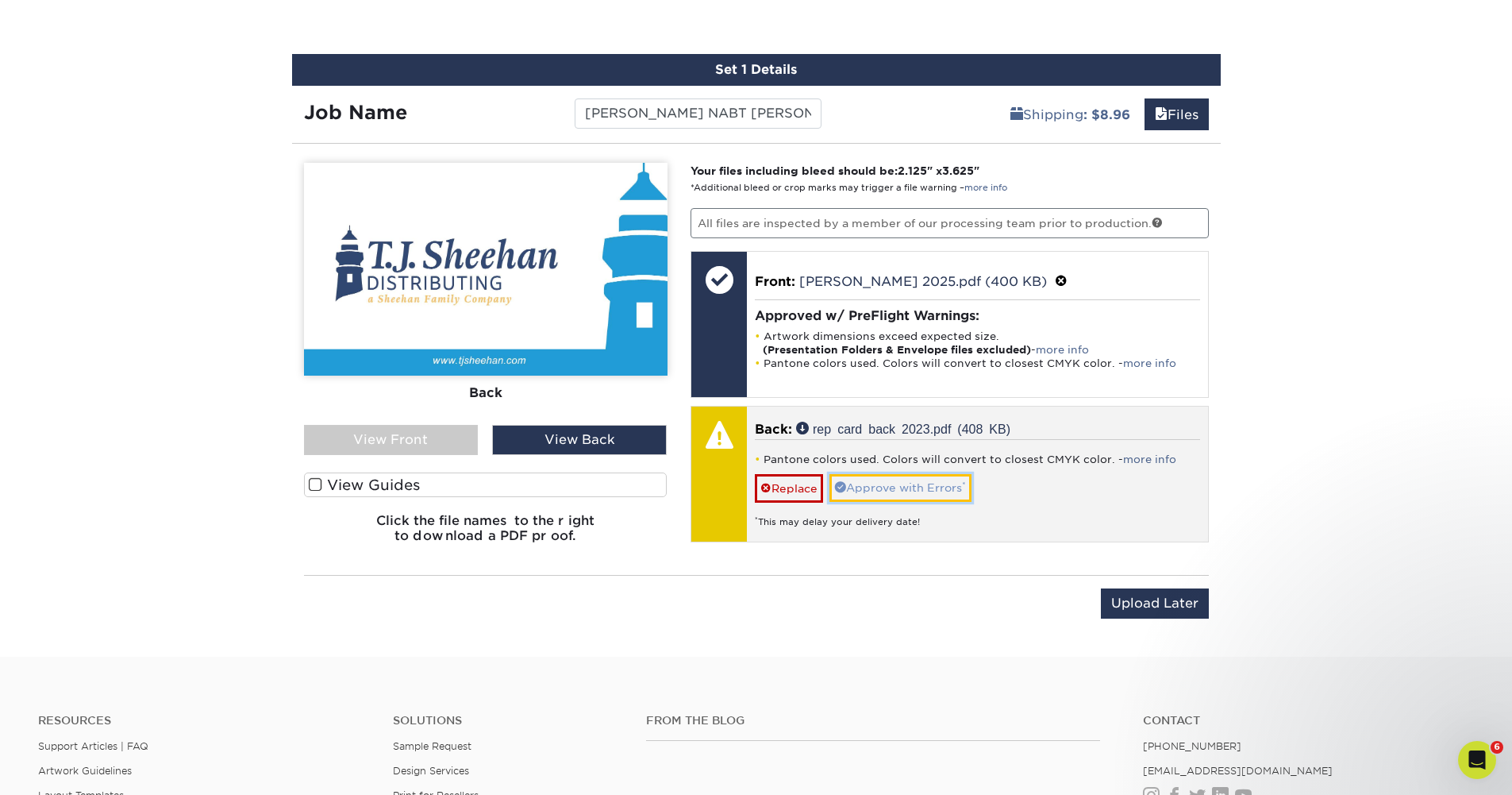
click at [924, 491] on link "Approve with Errors *" at bounding box center [900, 487] width 142 height 27
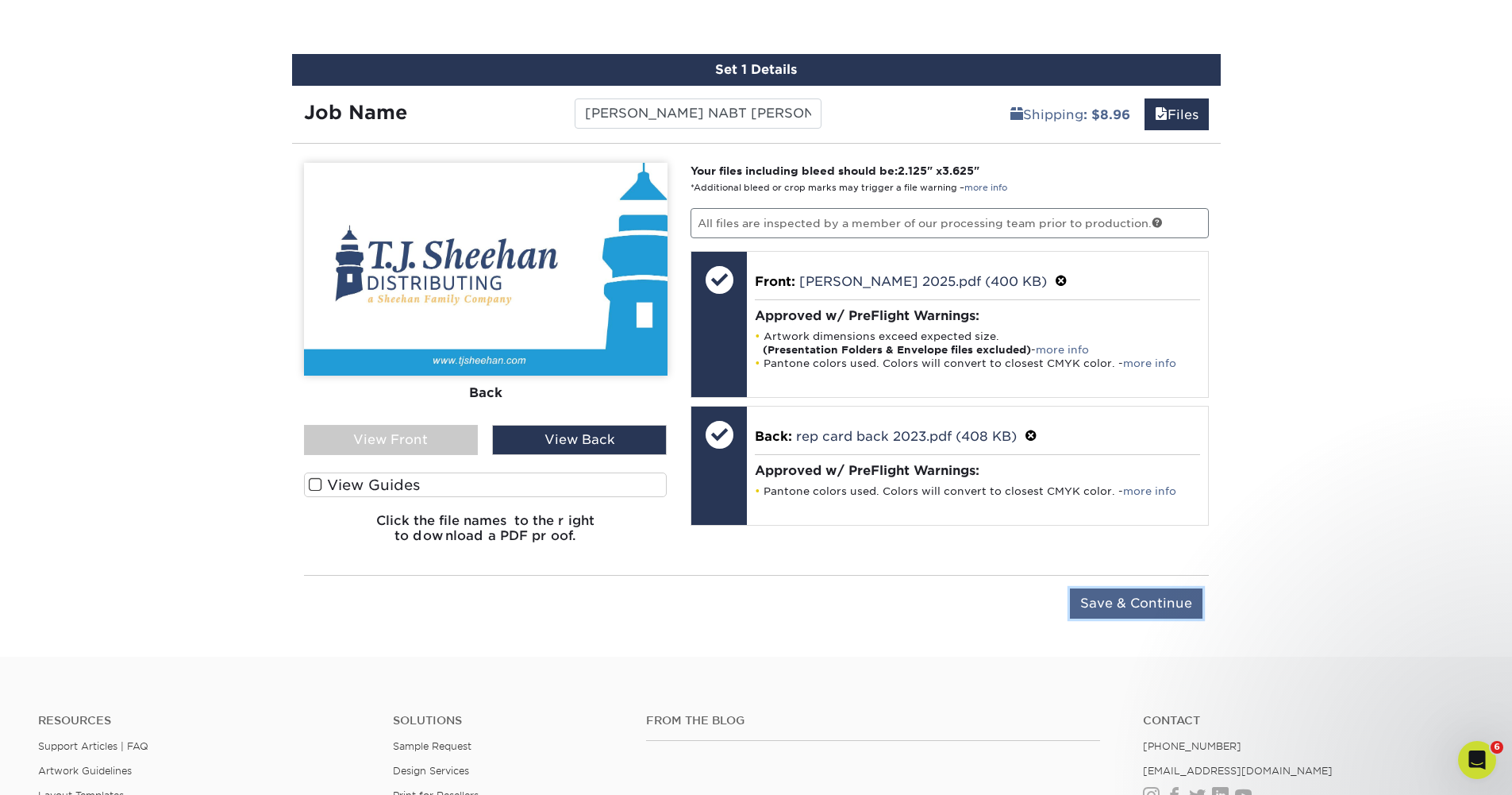
click at [1117, 601] on input "Save & Continue" at bounding box center [1135, 604] width 132 height 30
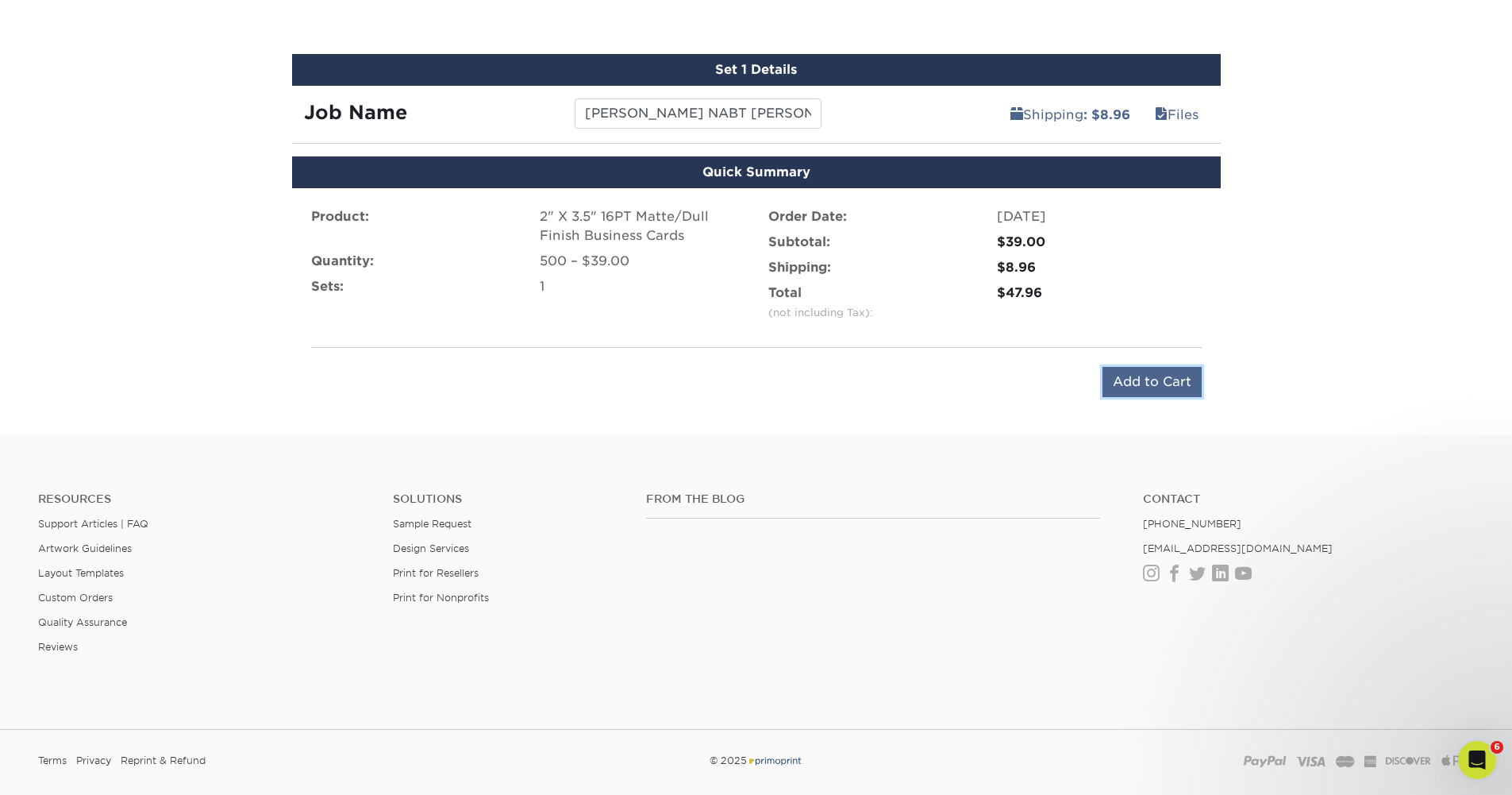
click at [1135, 381] on input "Add to Cart" at bounding box center [1152, 382] width 100 height 30
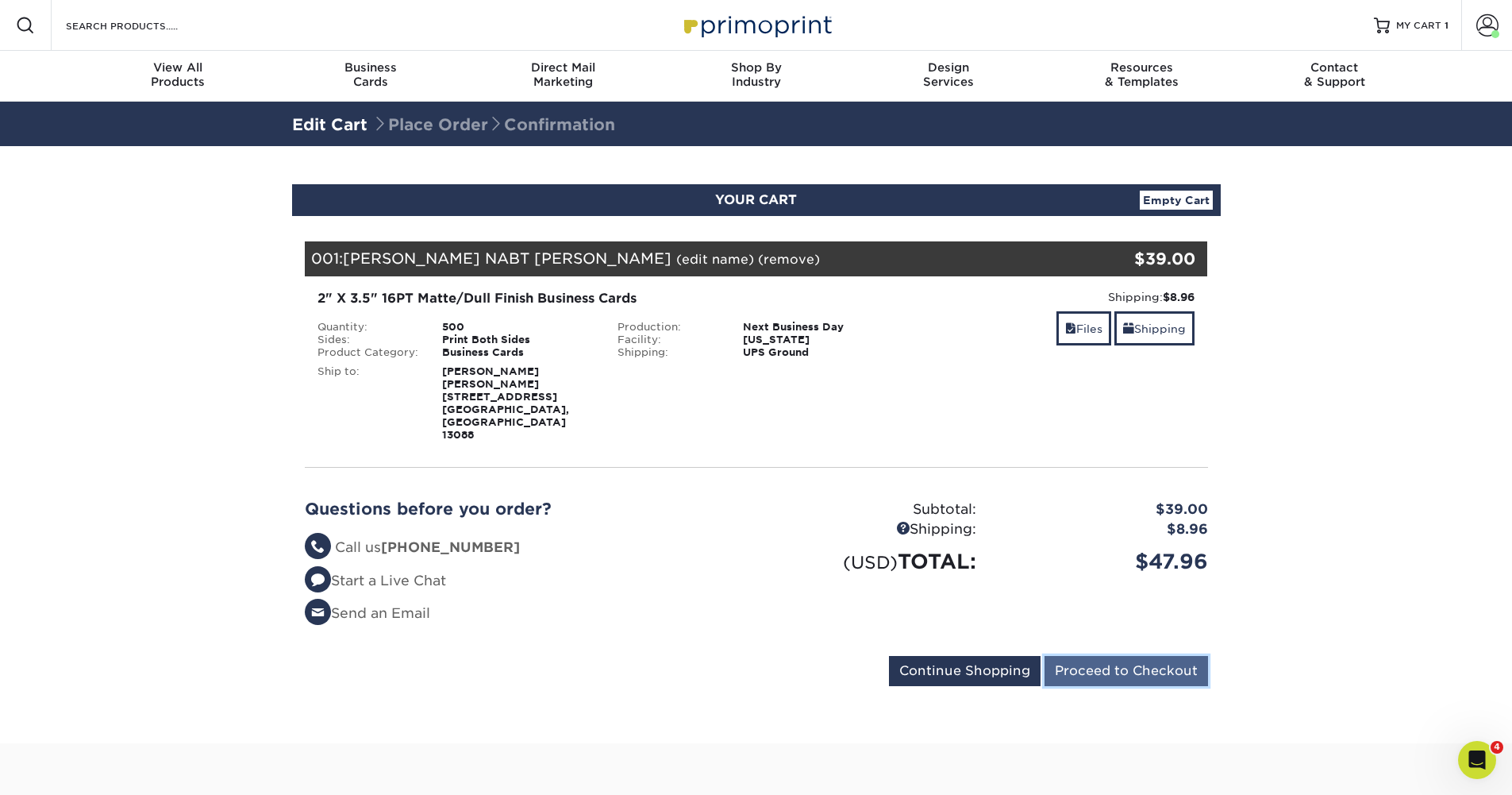
click at [1184, 656] on input "Proceed to Checkout" at bounding box center [1127, 670] width 163 height 30
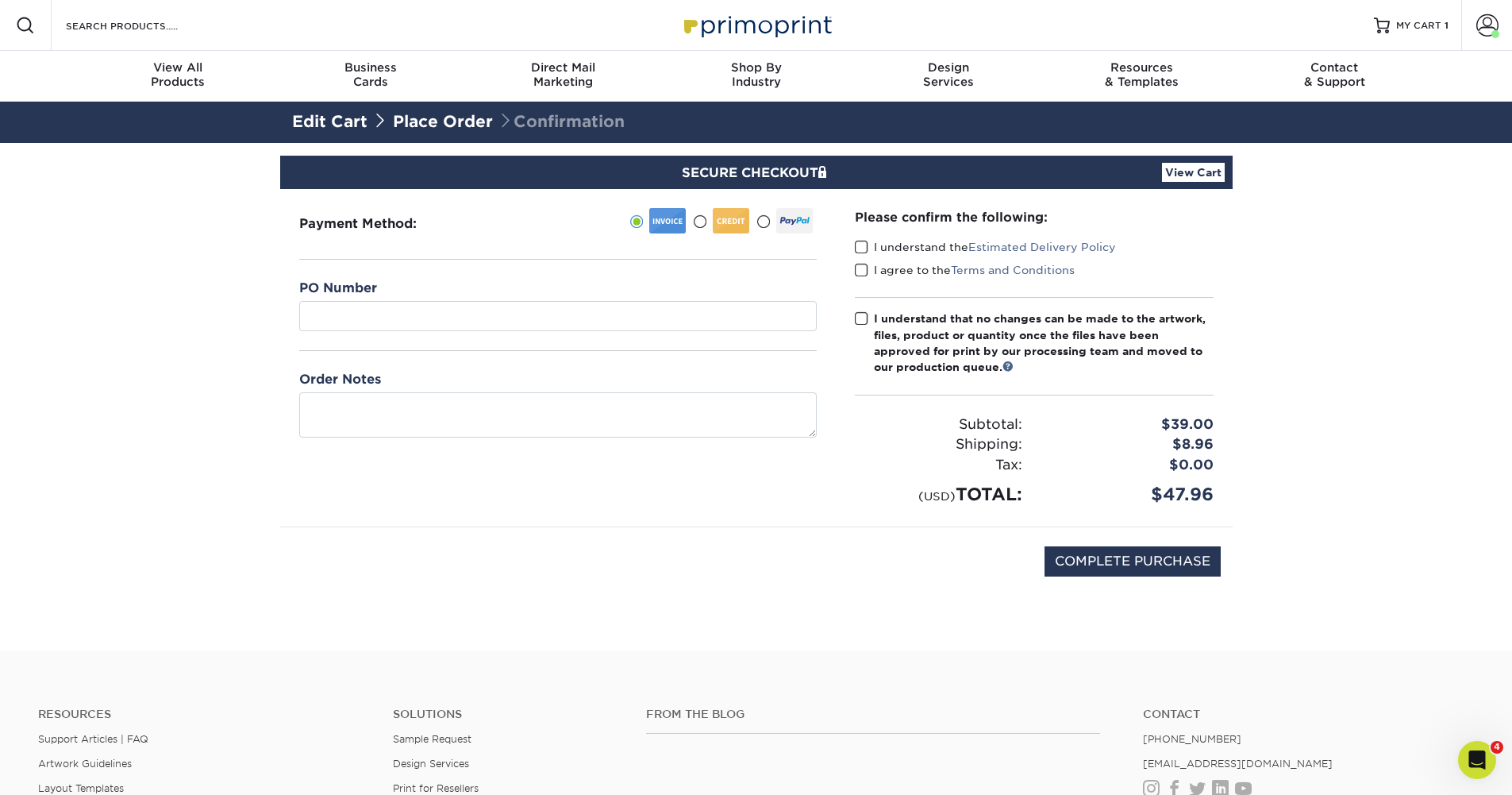
click at [859, 248] on span at bounding box center [862, 247] width 14 height 15
click at [0, 0] on input "I understand the Estimated Delivery Policy" at bounding box center [0, 0] width 0 height 0
click at [863, 267] on span at bounding box center [862, 270] width 14 height 15
click at [0, 0] on input "I agree to the Terms and Conditions" at bounding box center [0, 0] width 0 height 0
click at [861, 318] on span at bounding box center [862, 318] width 14 height 15
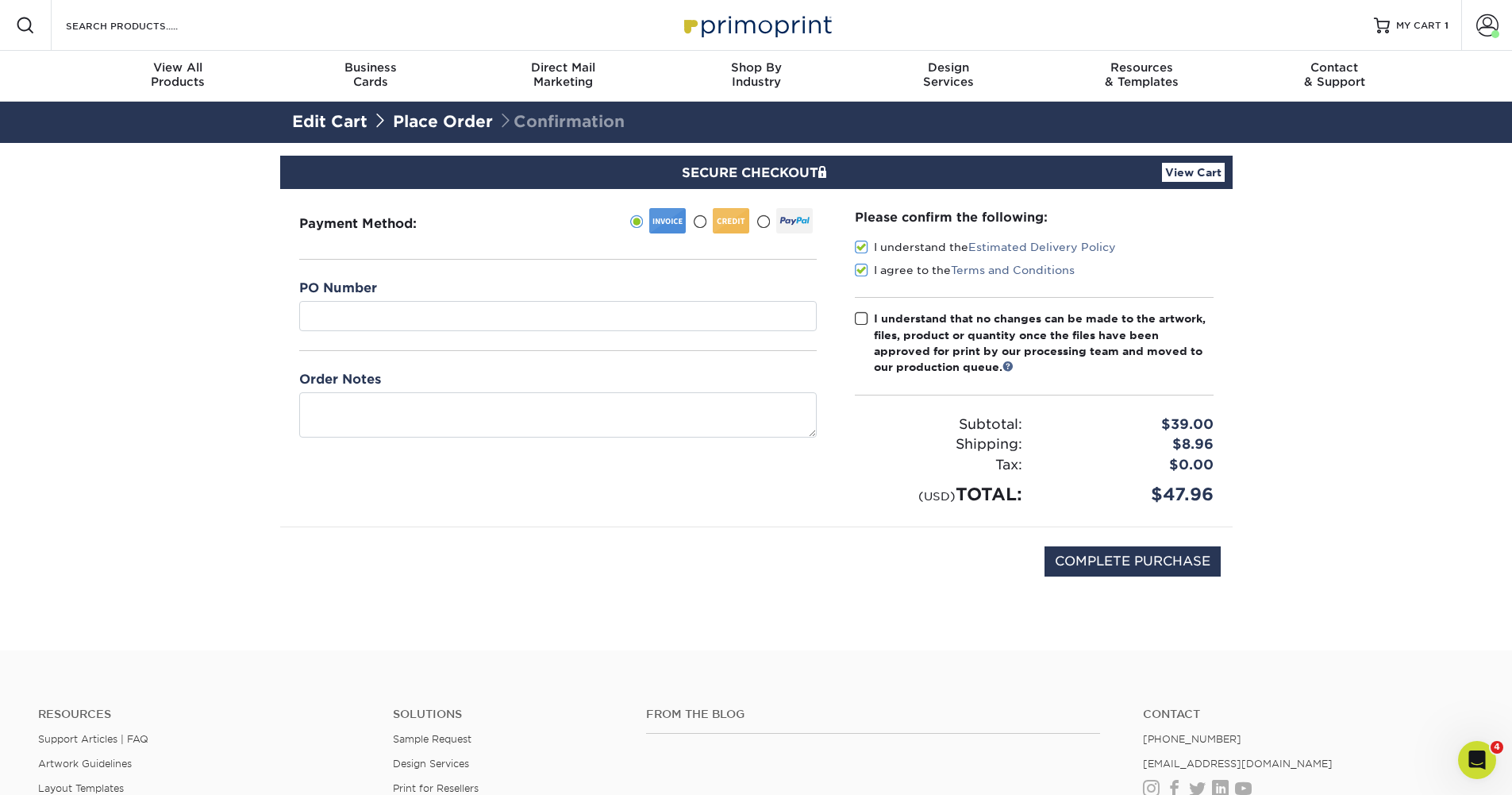
click at [0, 0] on input "I understand that no changes can be made to the artwork, files, product or quan…" at bounding box center [0, 0] width 0 height 0
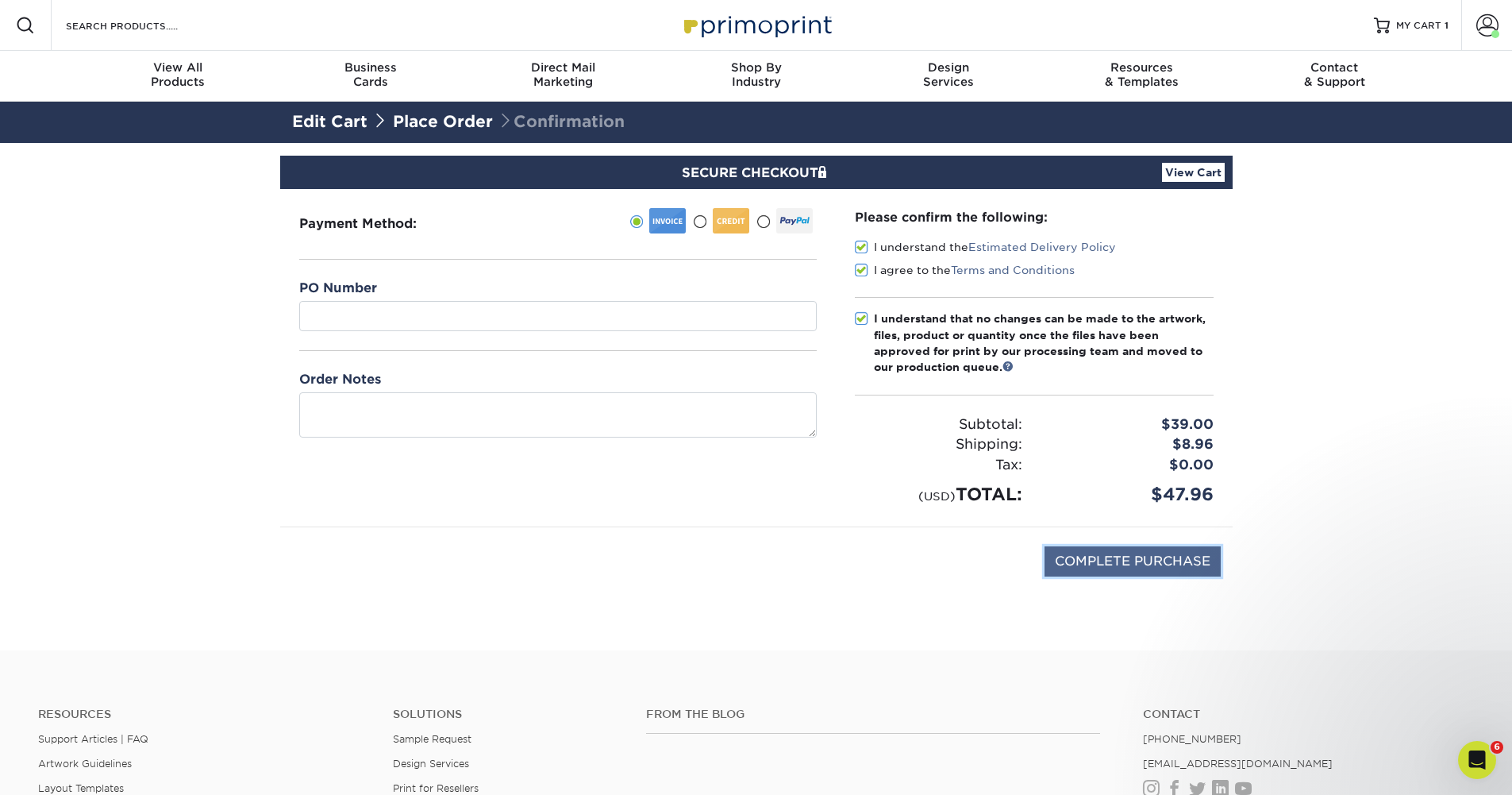
click at [1128, 563] on input "COMPLETE PURCHASE" at bounding box center [1133, 561] width 176 height 30
type input "PROCESSING, PLEASE WAIT..."
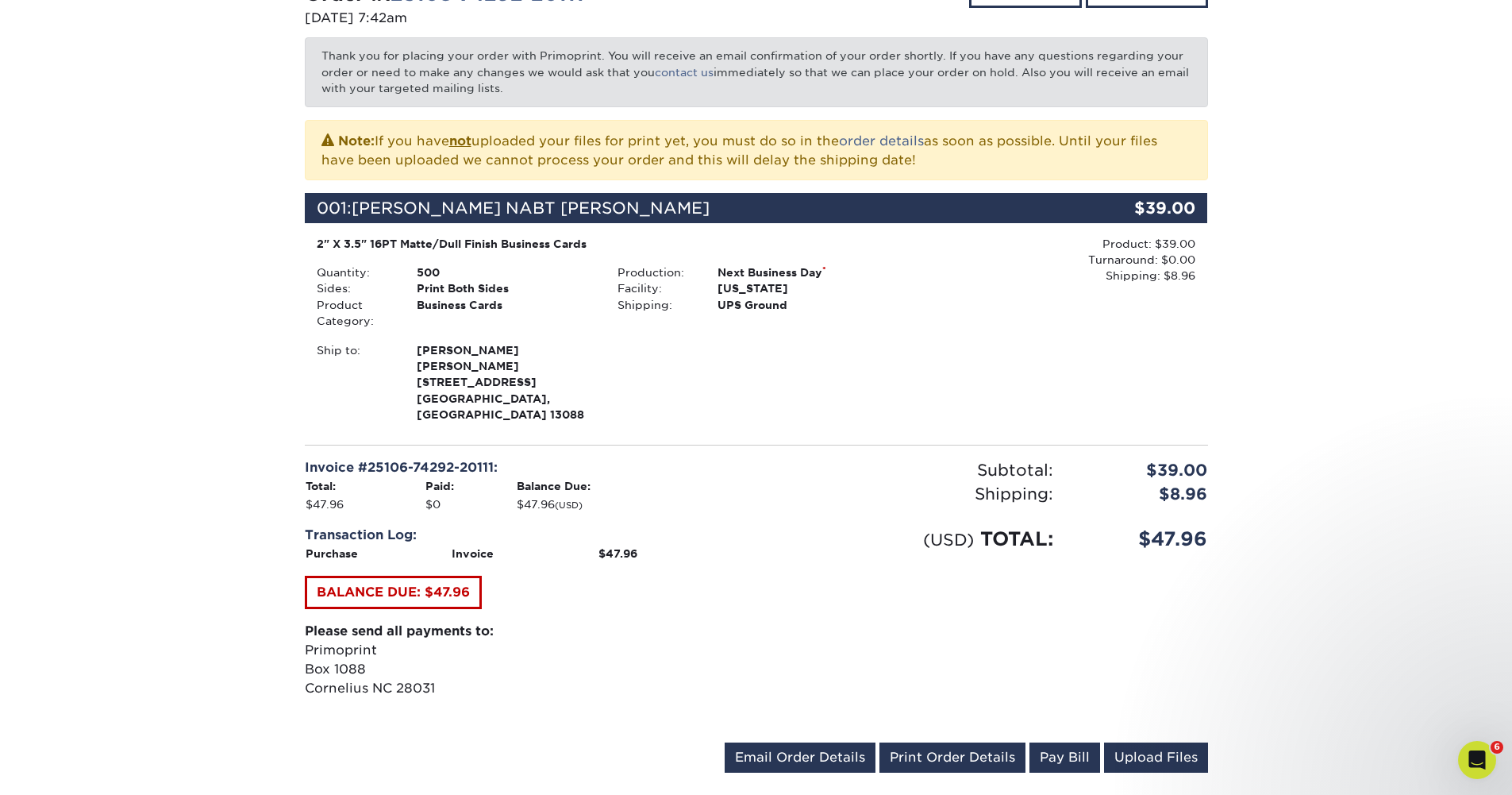
scroll to position [476, 0]
